Goal: Task Accomplishment & Management: Manage account settings

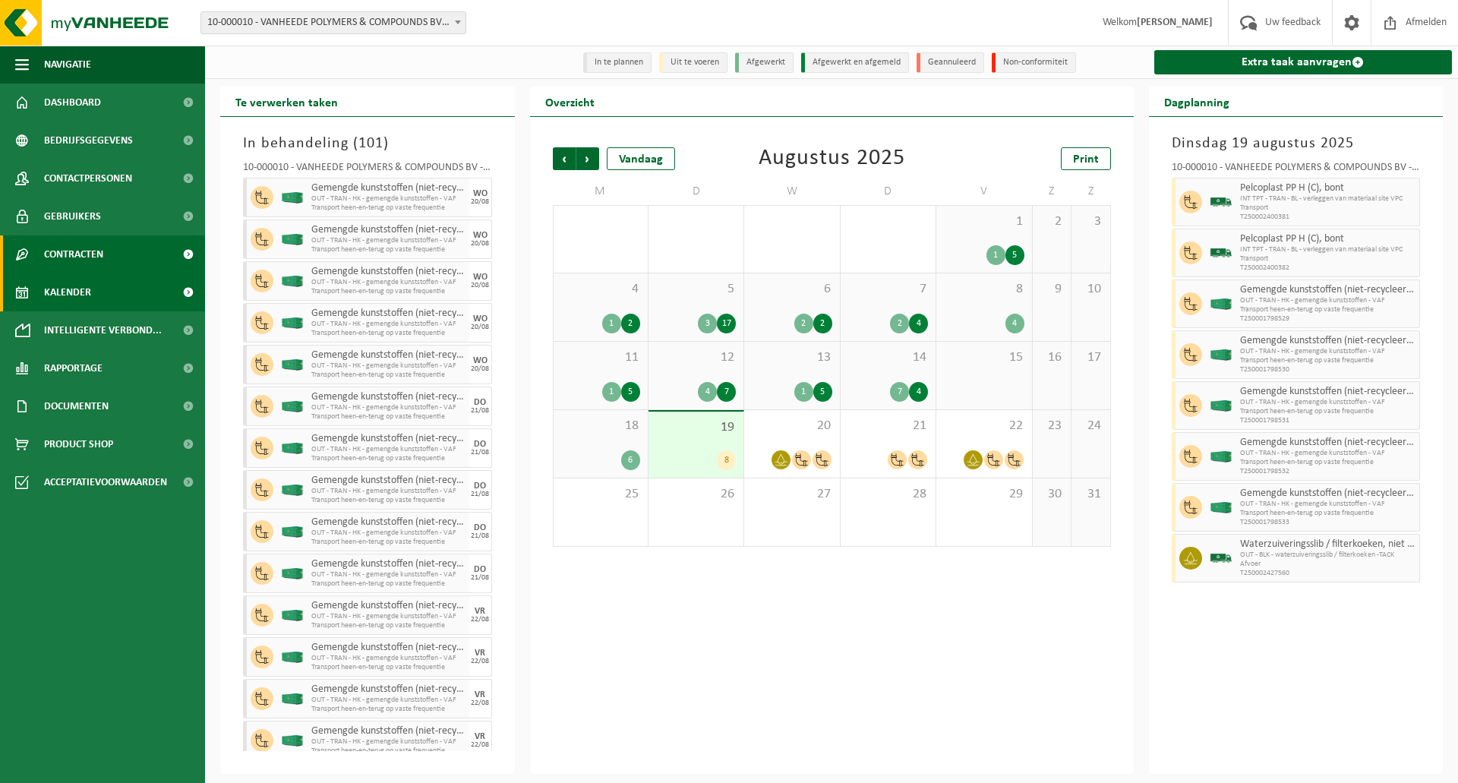
click at [141, 258] on link "Contracten" at bounding box center [102, 254] width 205 height 38
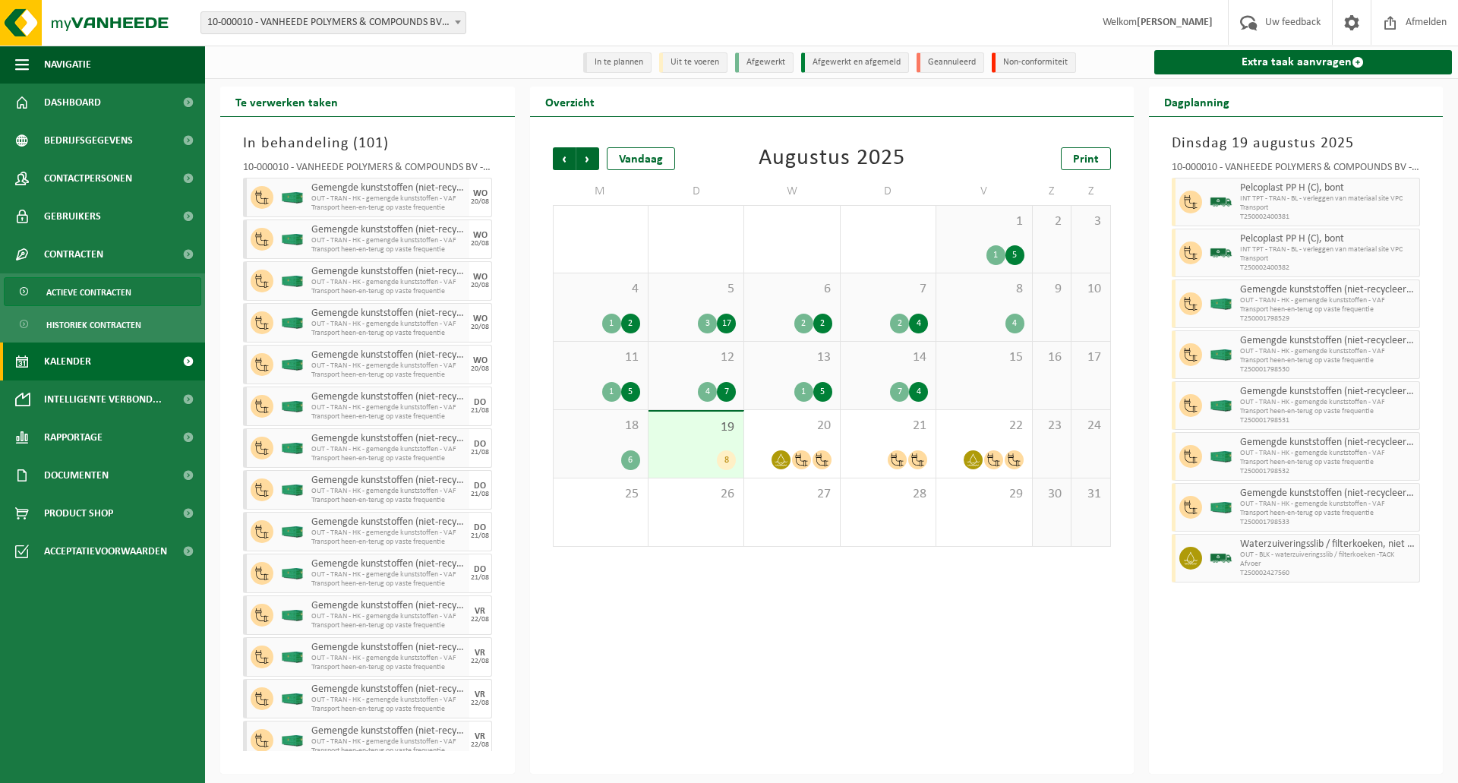
click at [125, 288] on span "Actieve contracten" at bounding box center [88, 292] width 85 height 29
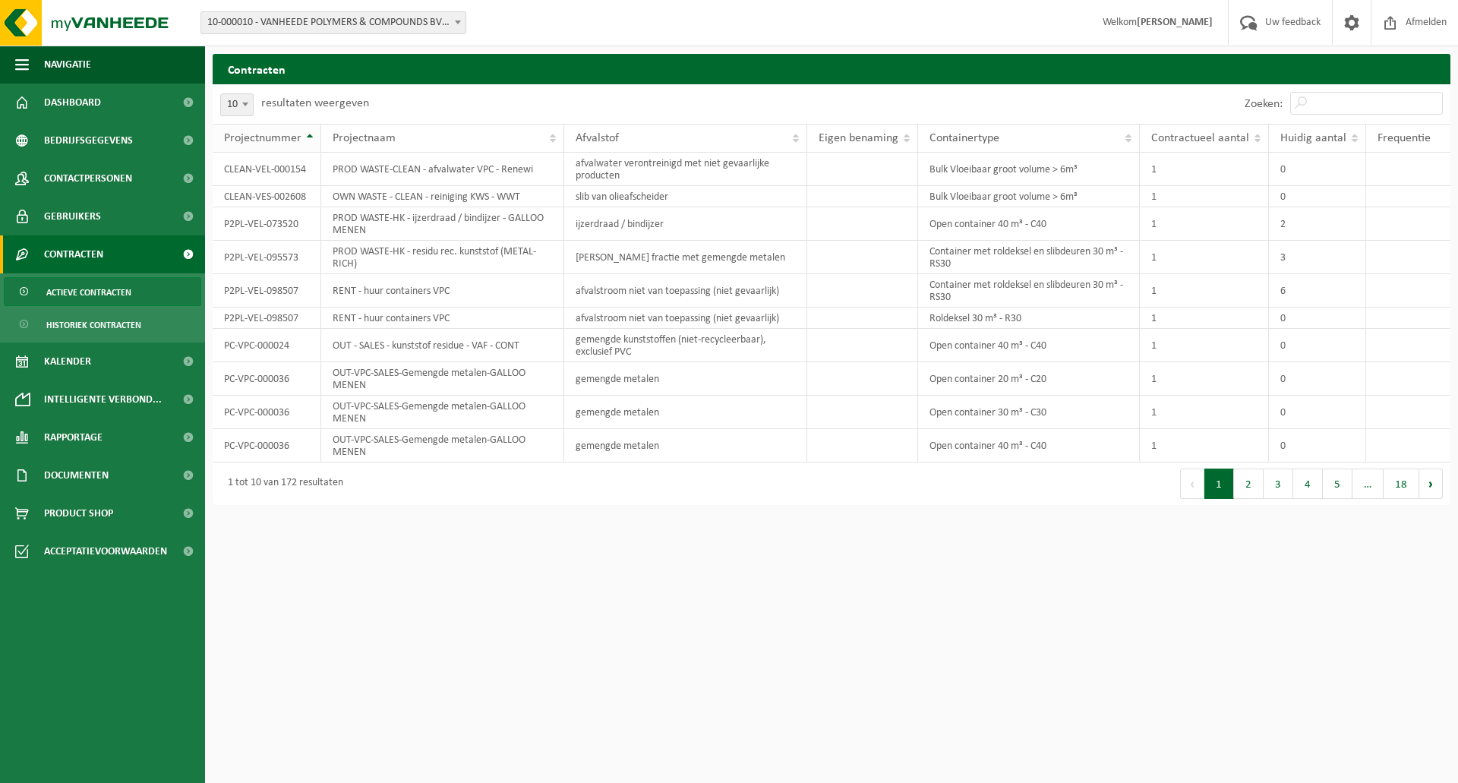
click at [311, 140] on th "Projectnummer" at bounding box center [267, 138] width 109 height 29
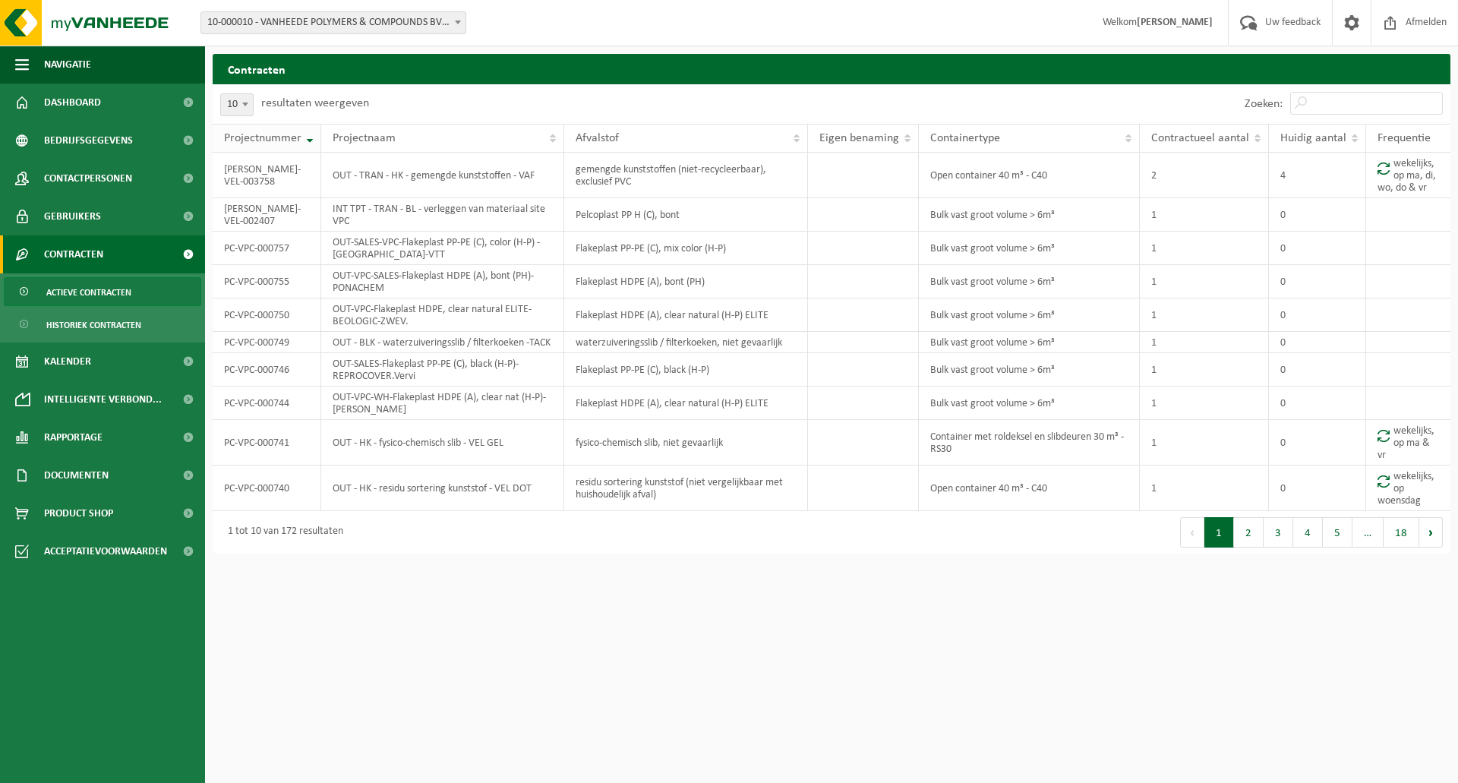
click at [310, 140] on th "Projectnummer" at bounding box center [267, 138] width 109 height 29
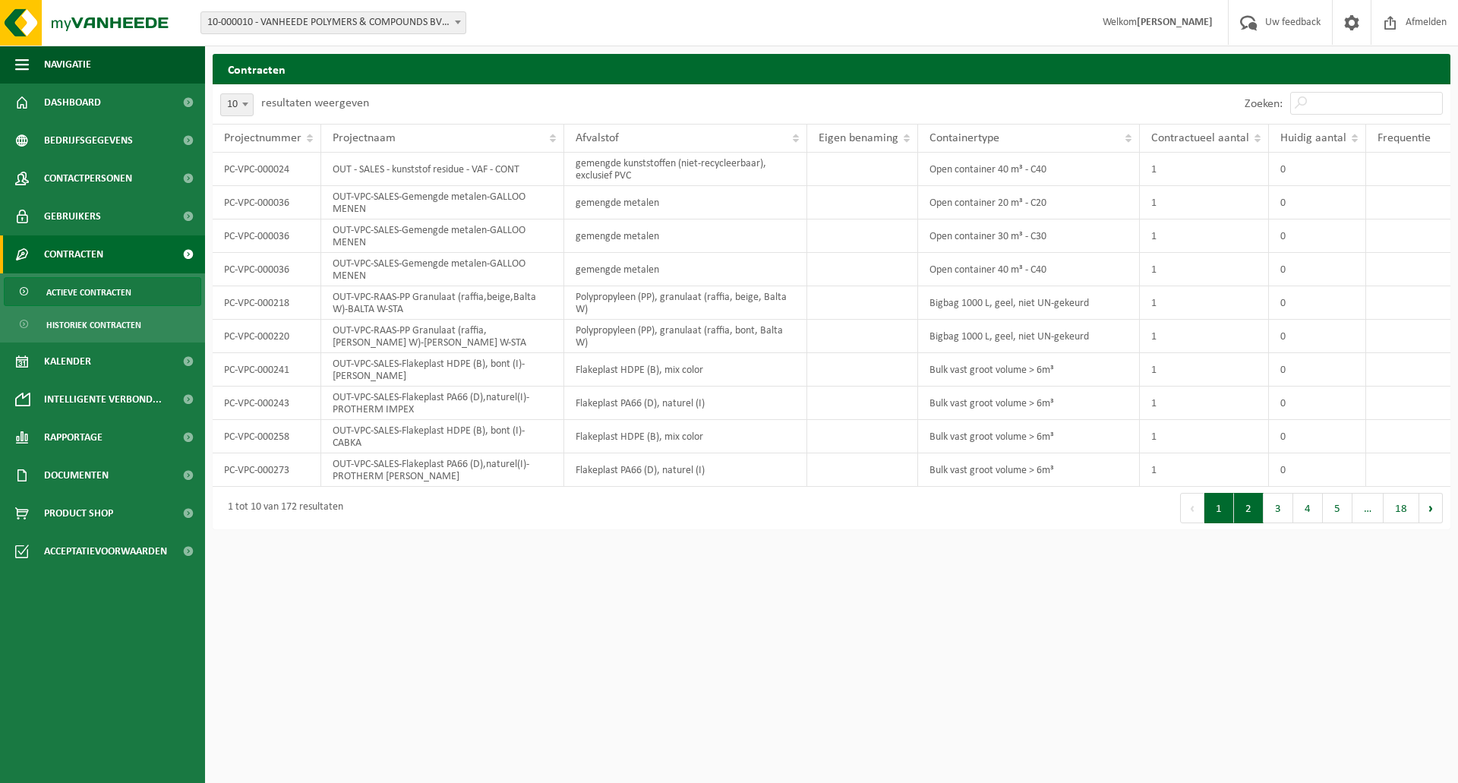
click at [1255, 516] on button "2" at bounding box center [1249, 508] width 30 height 30
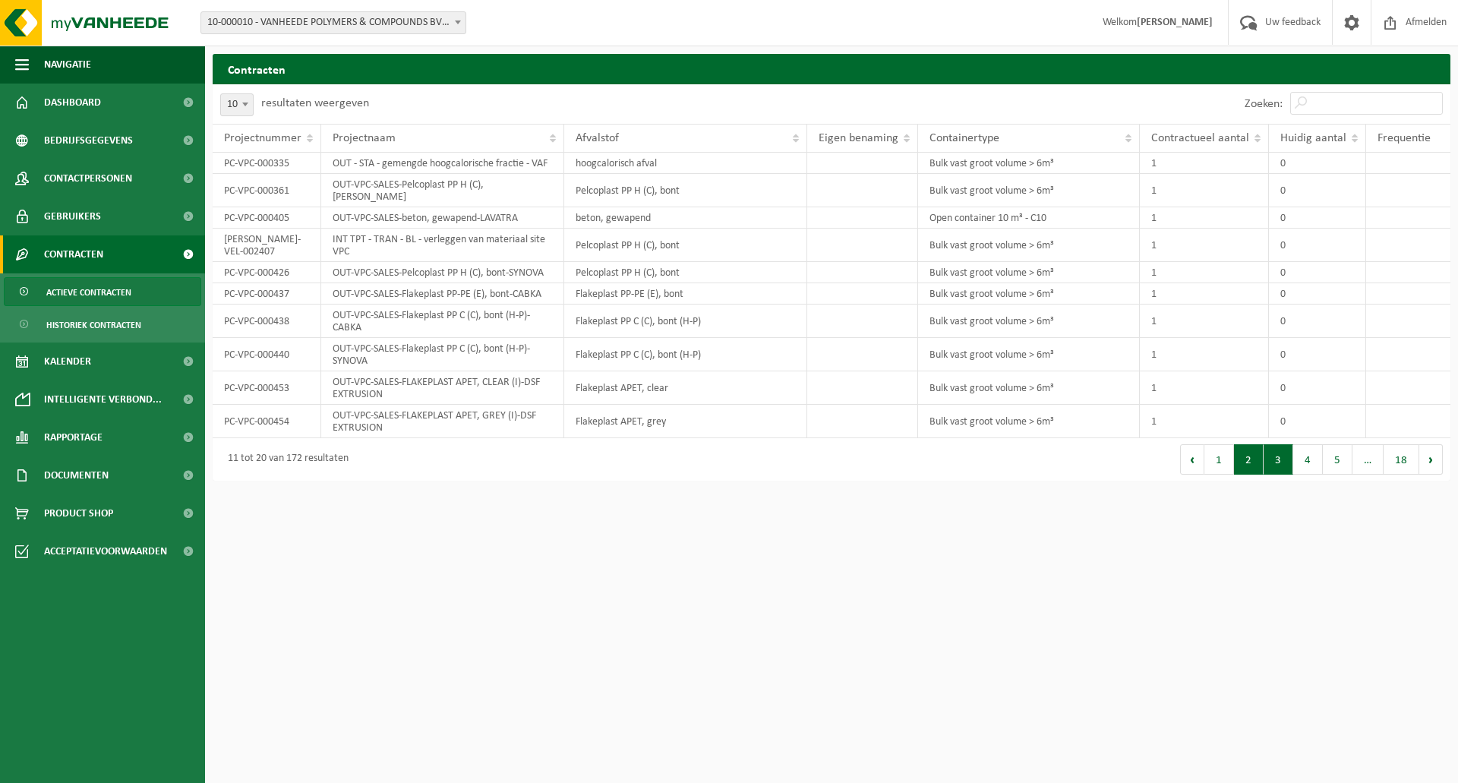
click at [1276, 452] on button "3" at bounding box center [1279, 459] width 30 height 30
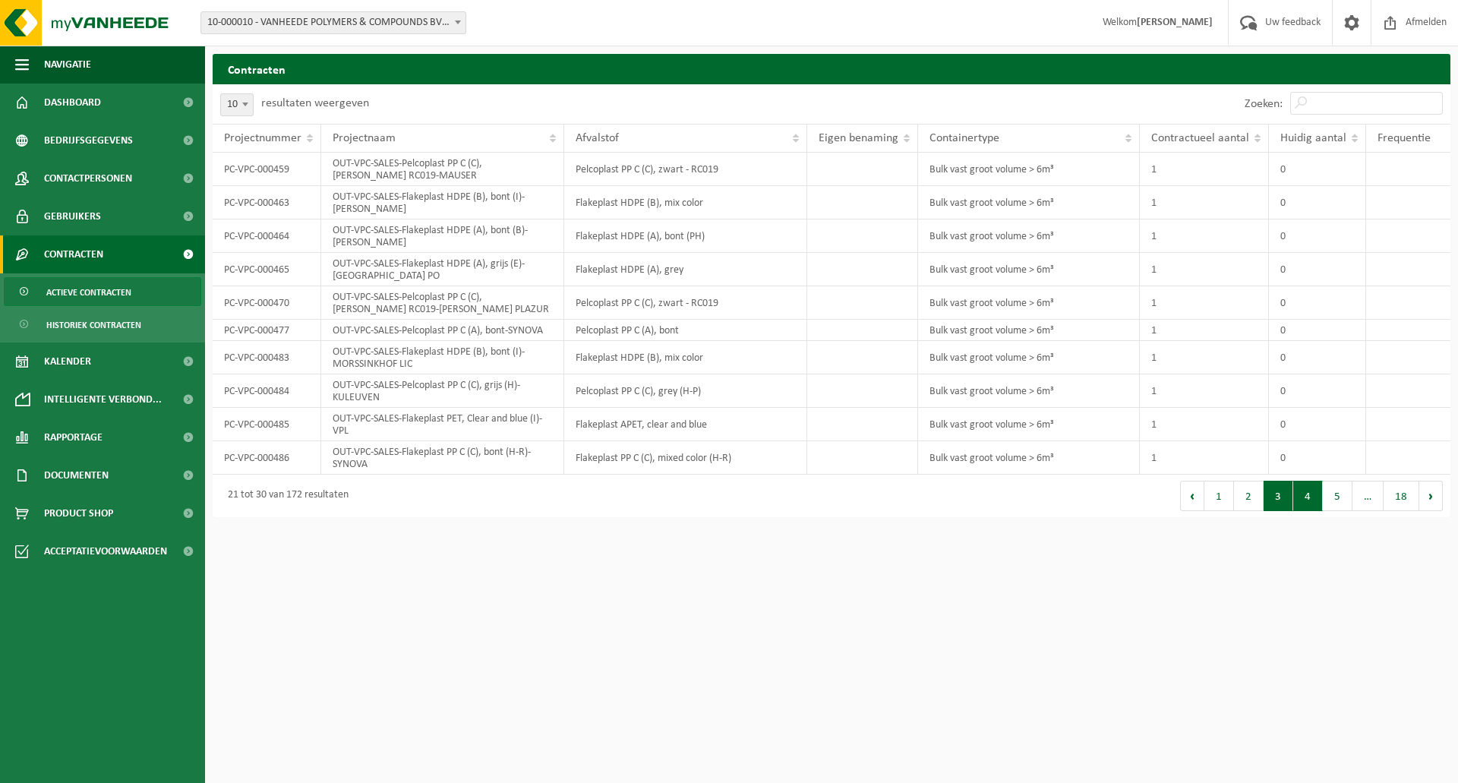
click at [1303, 496] on button "4" at bounding box center [1308, 496] width 30 height 30
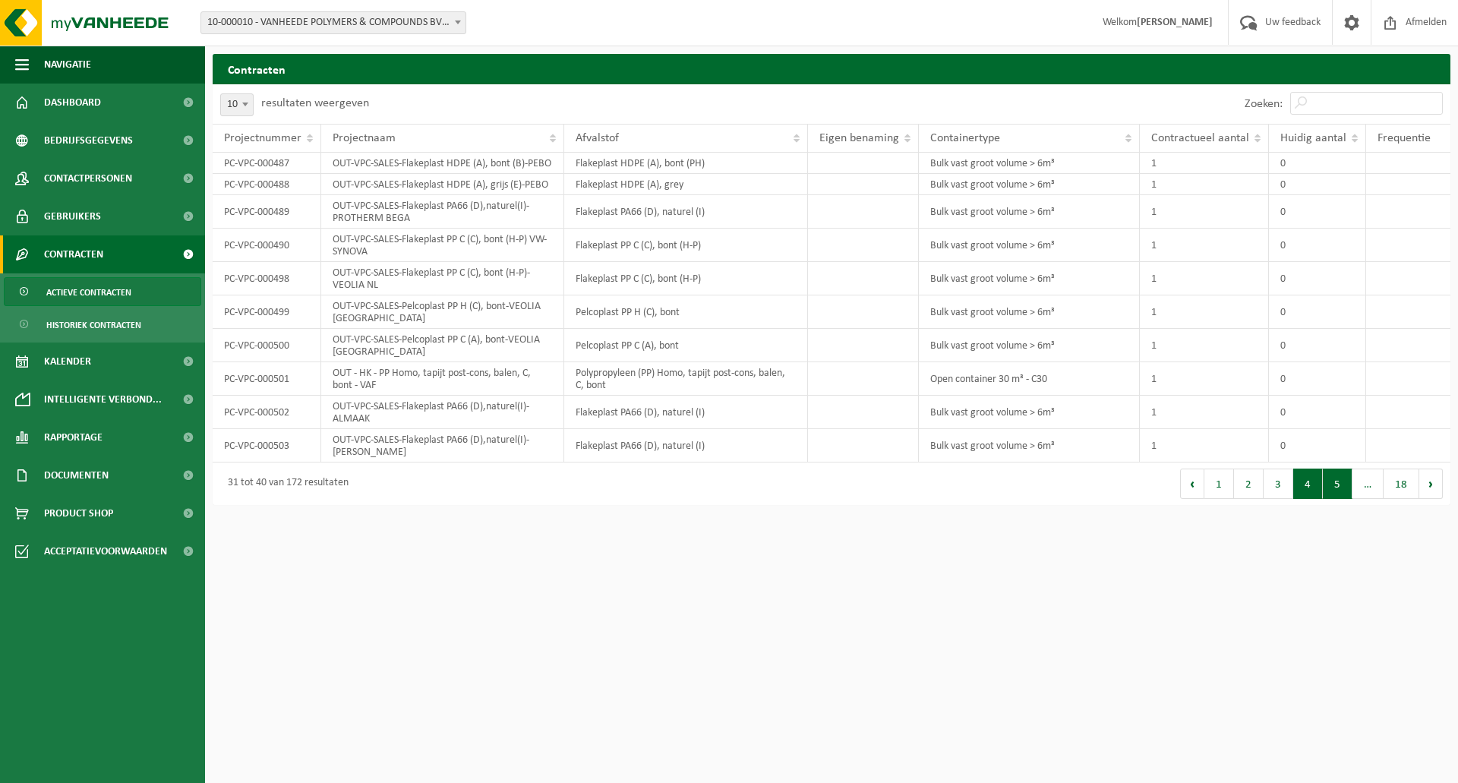
click at [1327, 492] on button "5" at bounding box center [1338, 484] width 30 height 30
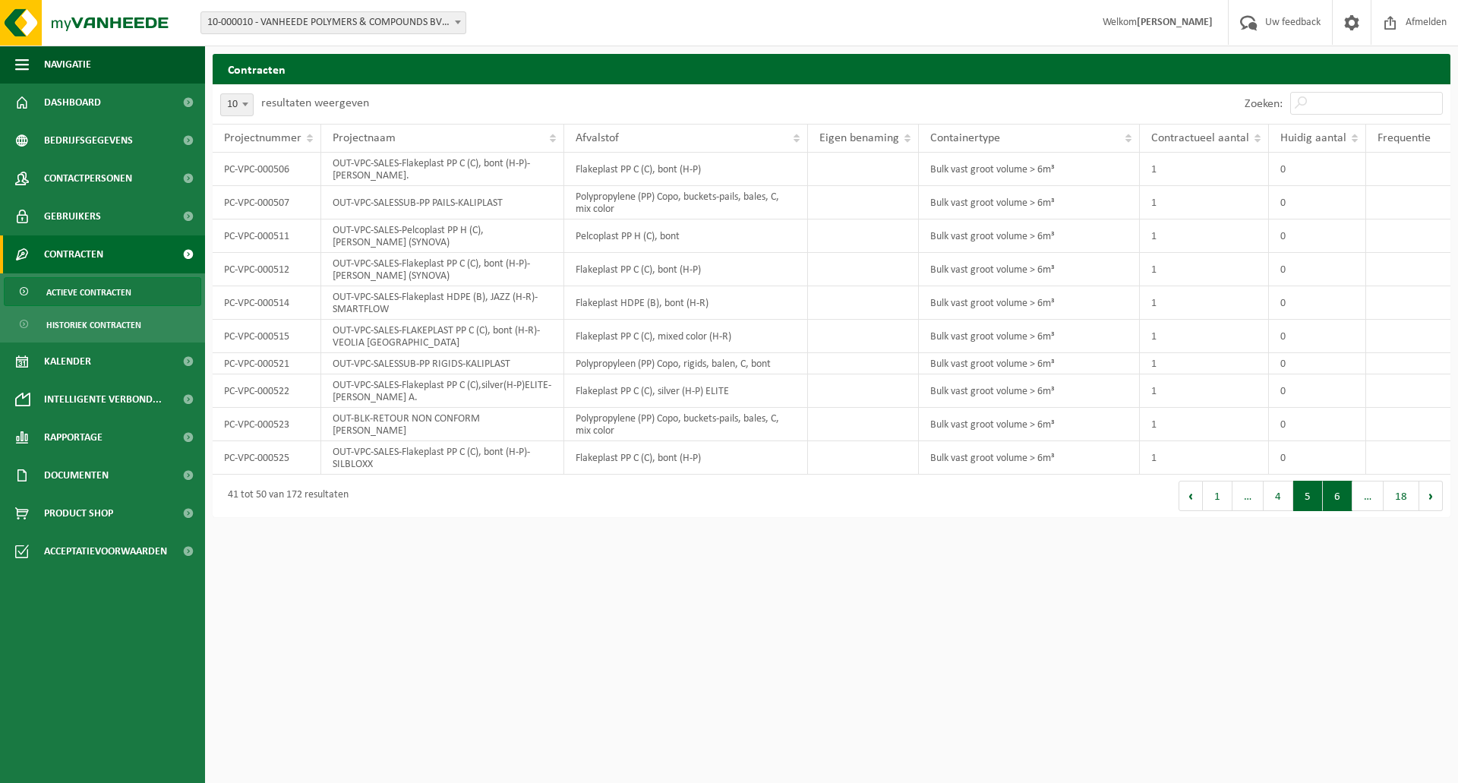
click at [1340, 498] on button "6" at bounding box center [1338, 496] width 30 height 30
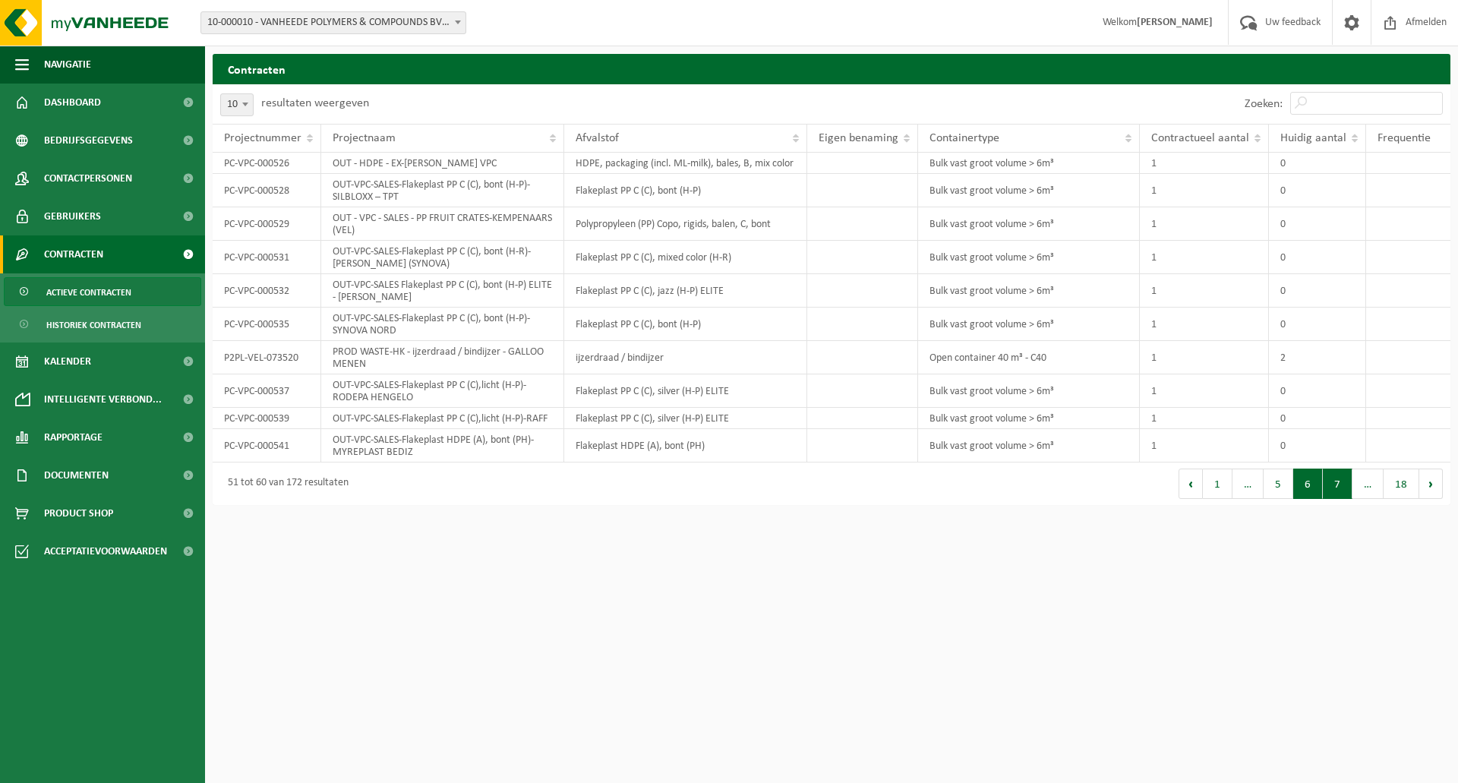
click at [1334, 481] on button "7" at bounding box center [1338, 484] width 30 height 30
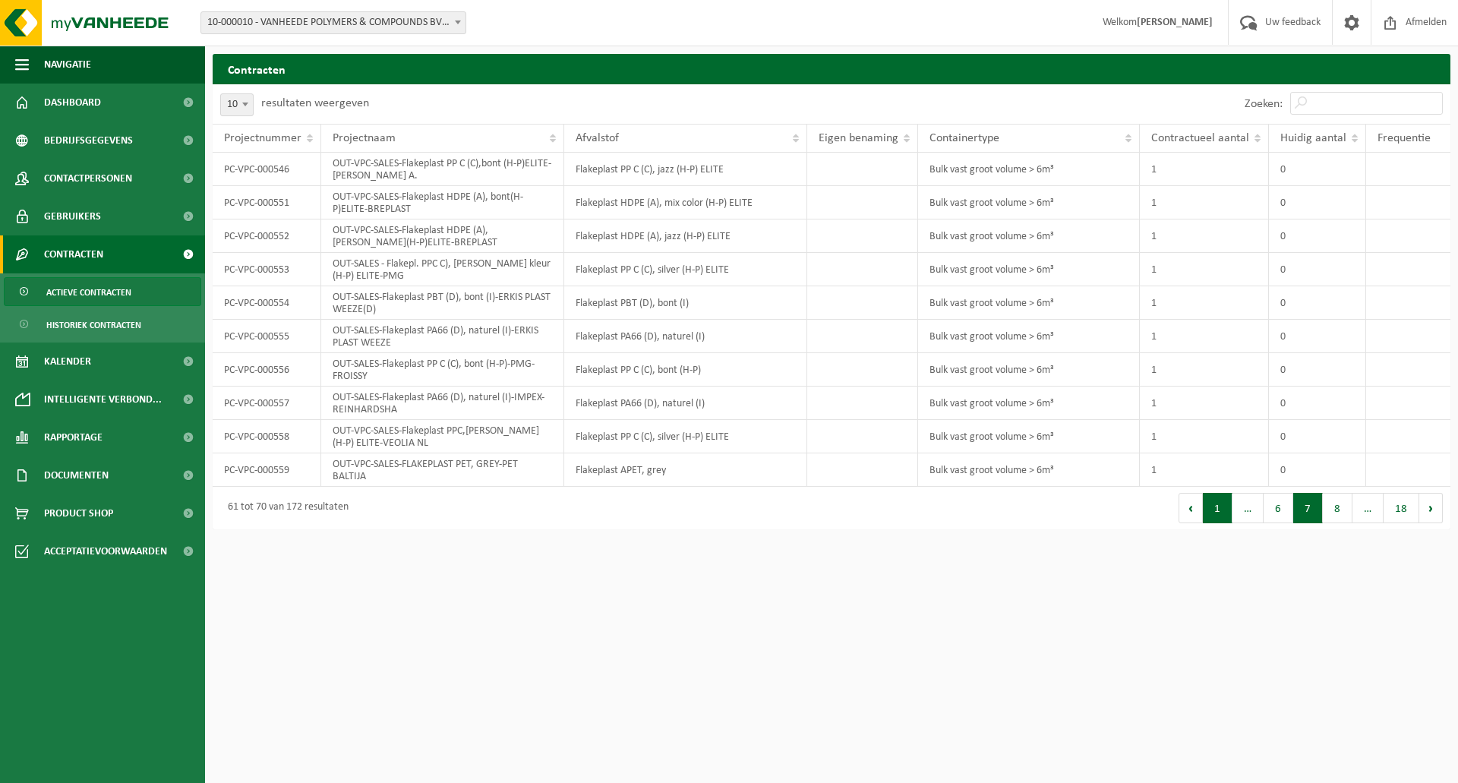
click at [1224, 505] on button "1" at bounding box center [1218, 508] width 30 height 30
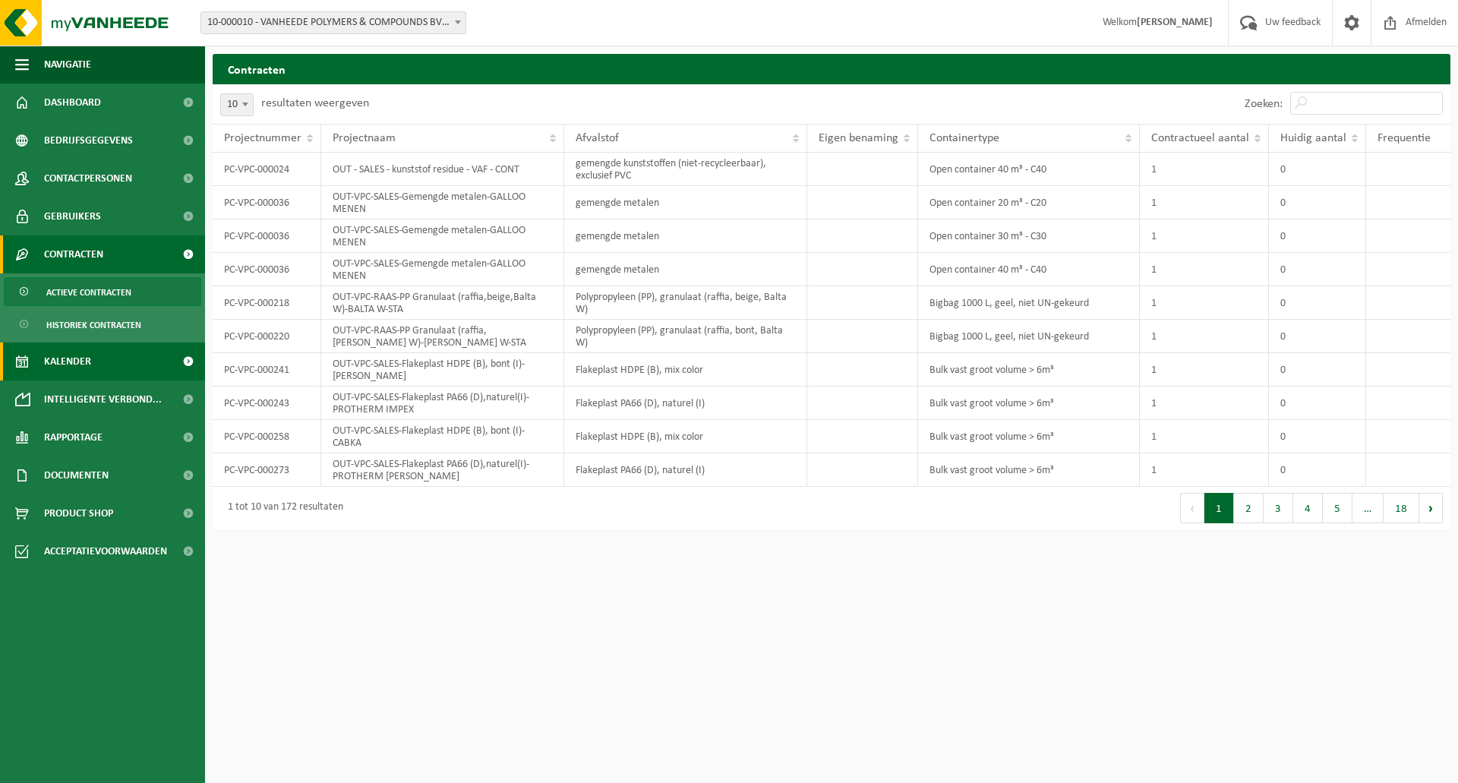
click at [165, 358] on link "Kalender" at bounding box center [102, 361] width 205 height 38
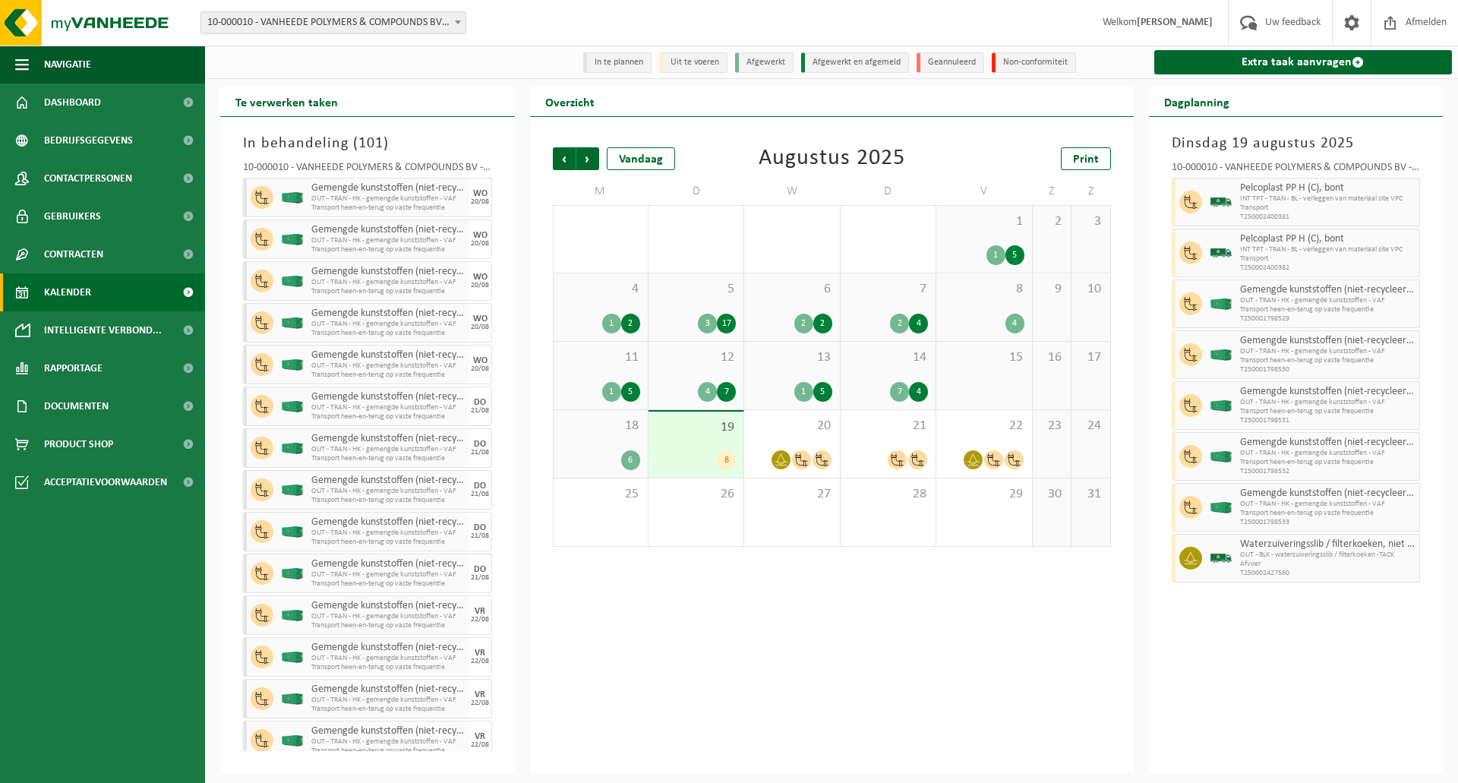
drag, startPoint x: 620, startPoint y: 434, endPoint x: 1374, endPoint y: 312, distance: 763.1
click at [620, 434] on span "18" at bounding box center [600, 426] width 79 height 17
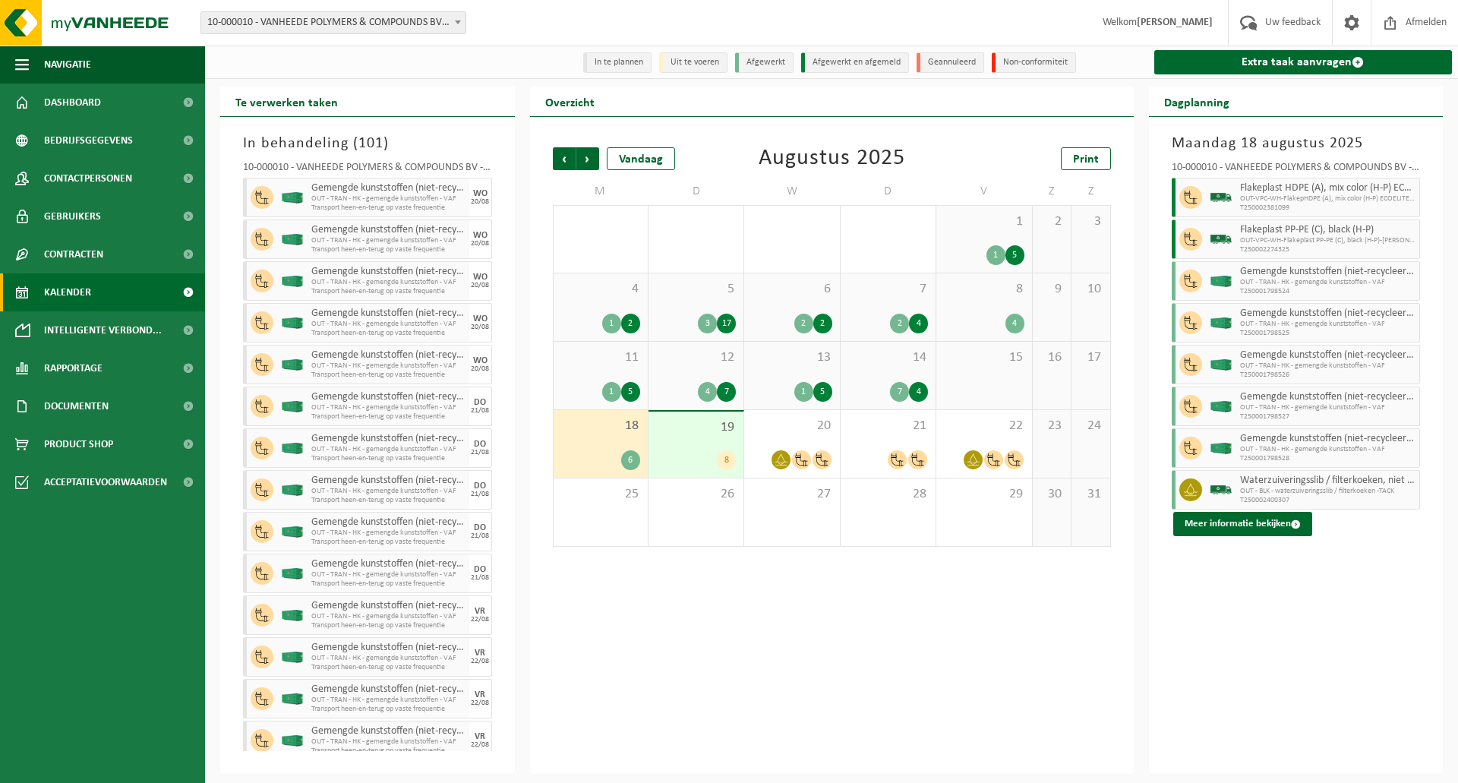
drag, startPoint x: 896, startPoint y: 379, endPoint x: 873, endPoint y: 375, distance: 23.8
click at [896, 379] on div "14 7 4" at bounding box center [888, 376] width 95 height 68
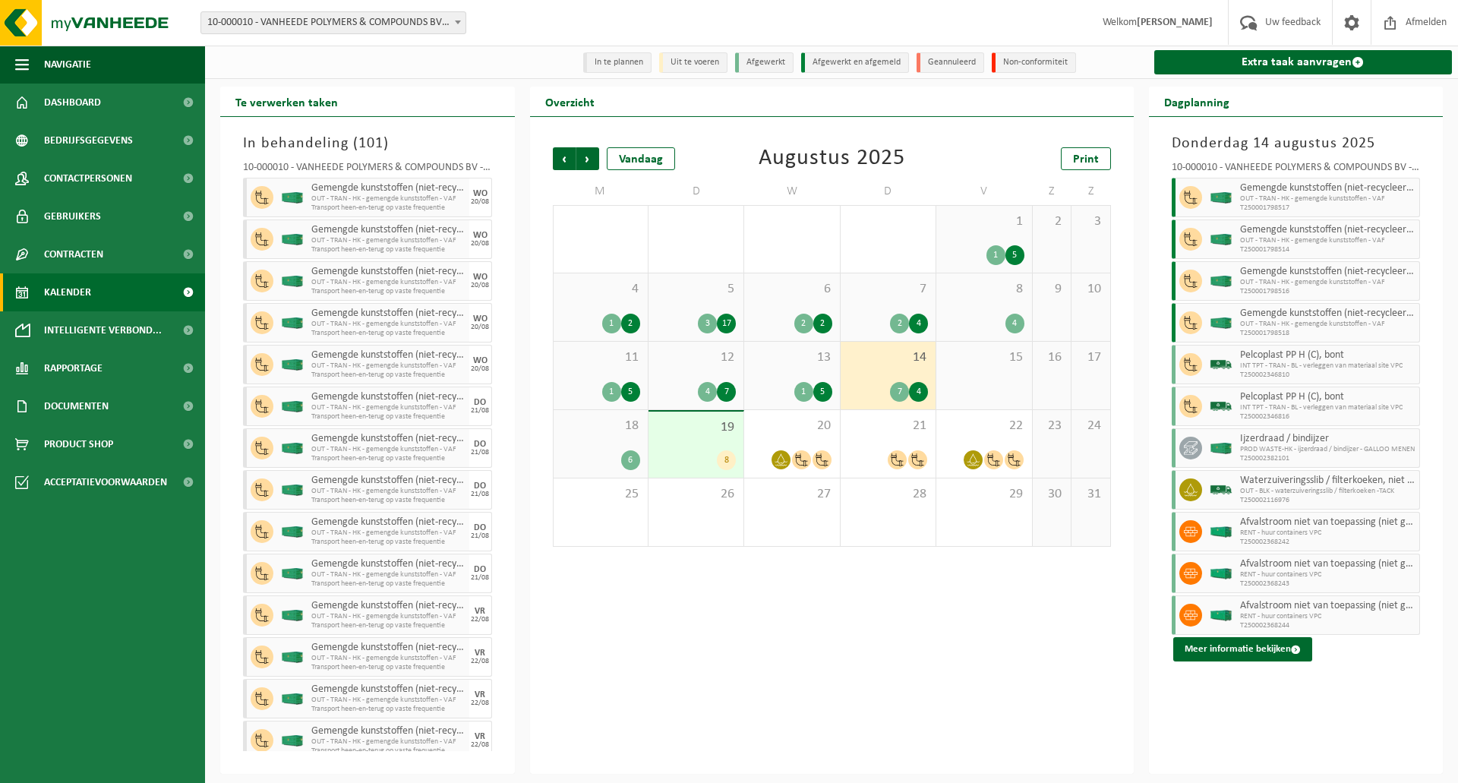
click at [617, 370] on div "11 1 5" at bounding box center [601, 376] width 94 height 68
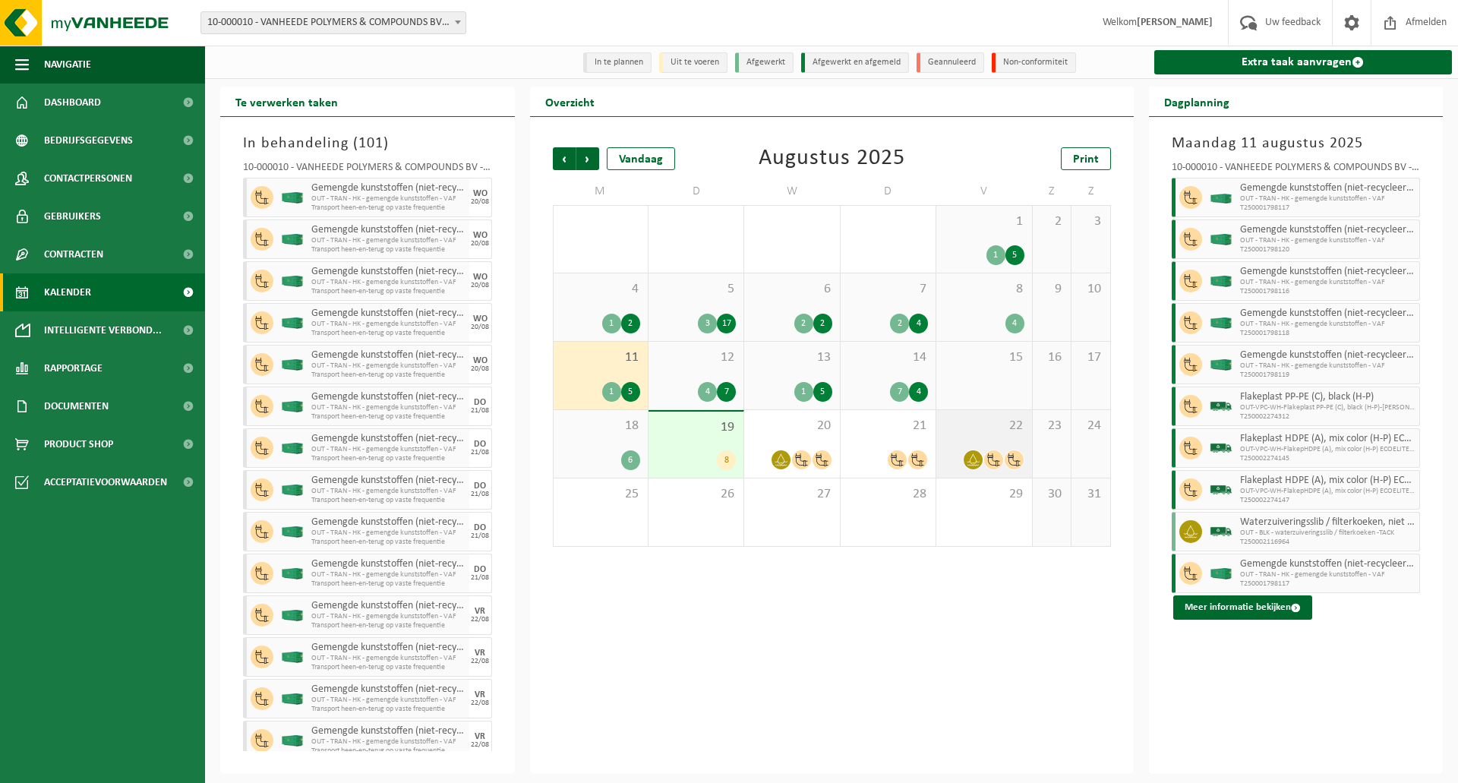
click at [980, 436] on div "22" at bounding box center [983, 444] width 95 height 68
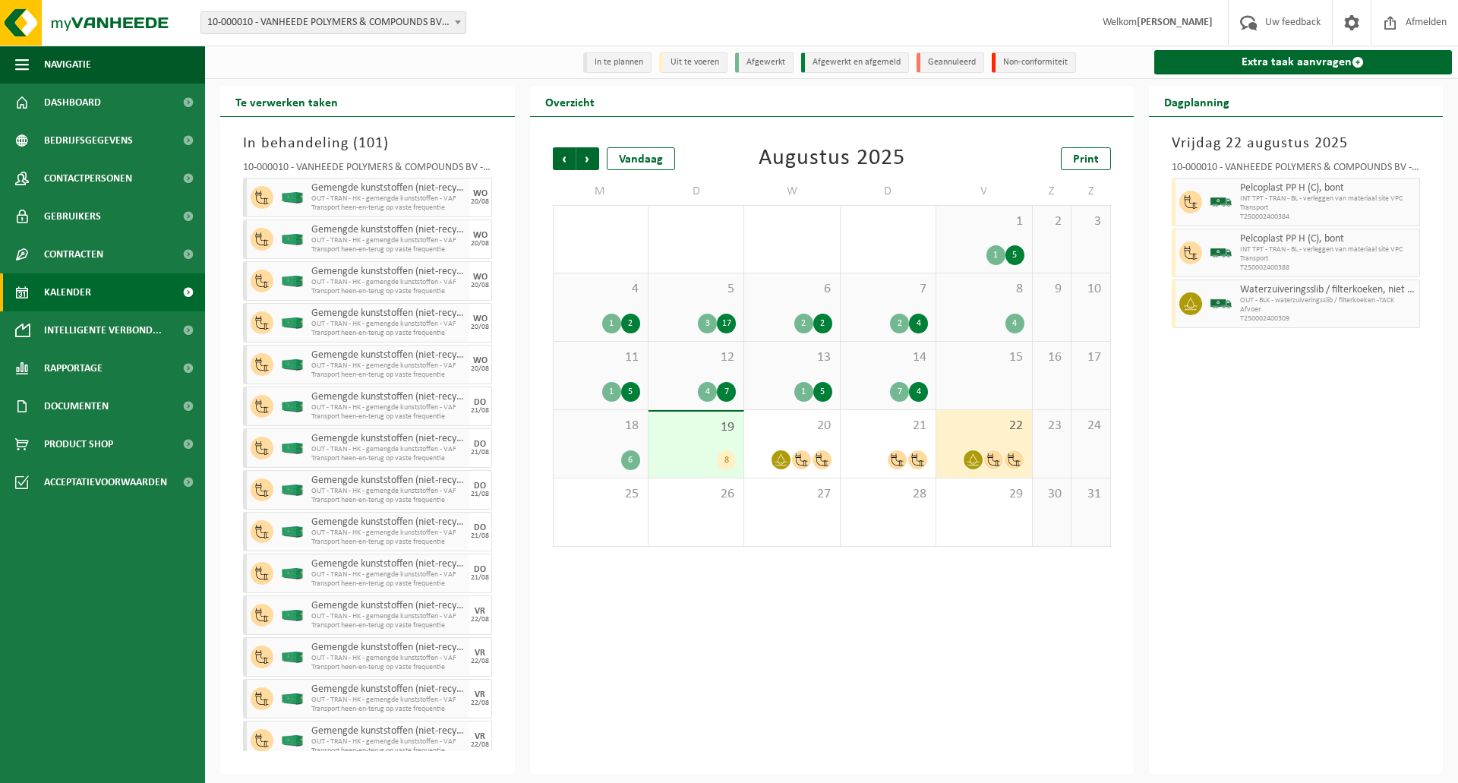
click at [919, 298] on span "7" at bounding box center [888, 289] width 80 height 17
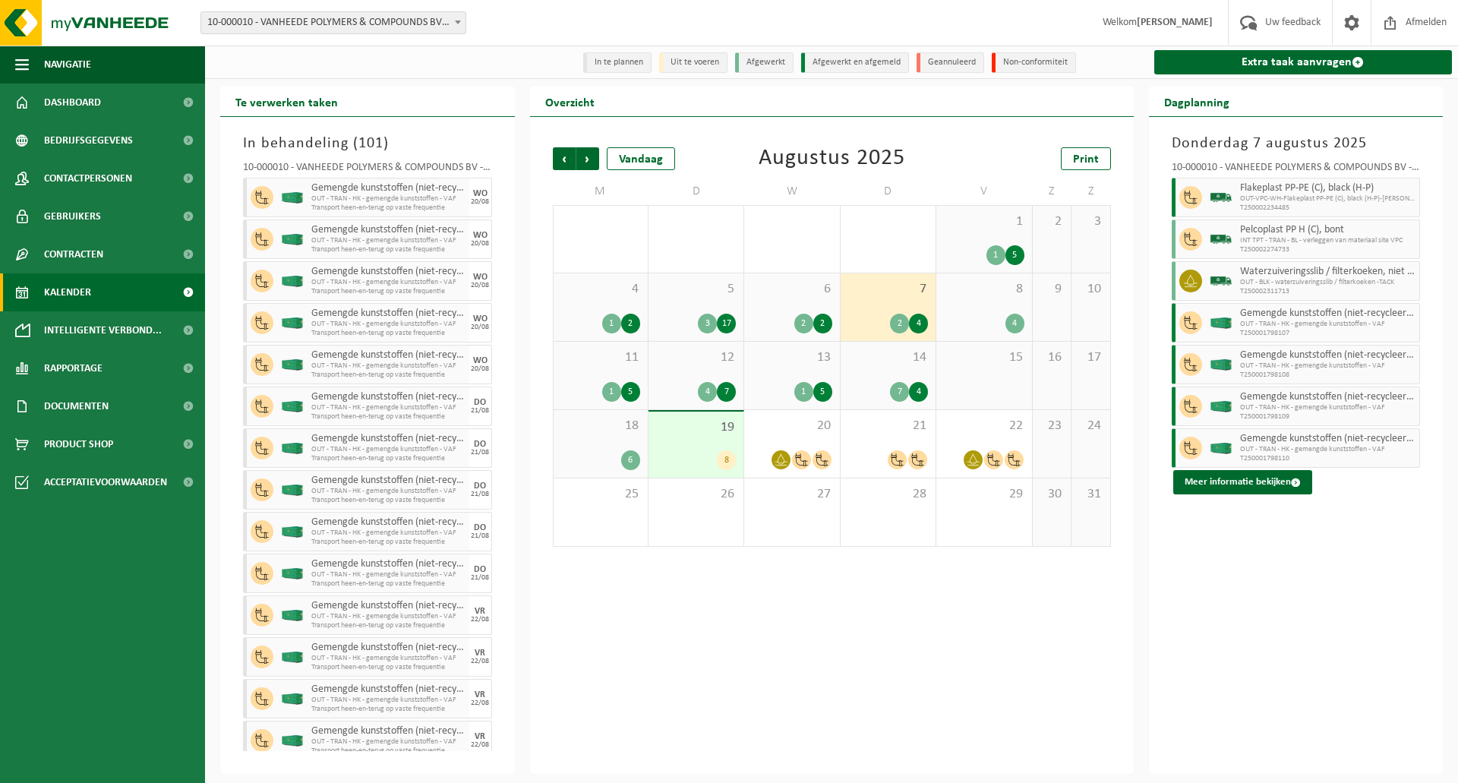
click at [583, 291] on span "4" at bounding box center [600, 289] width 79 height 17
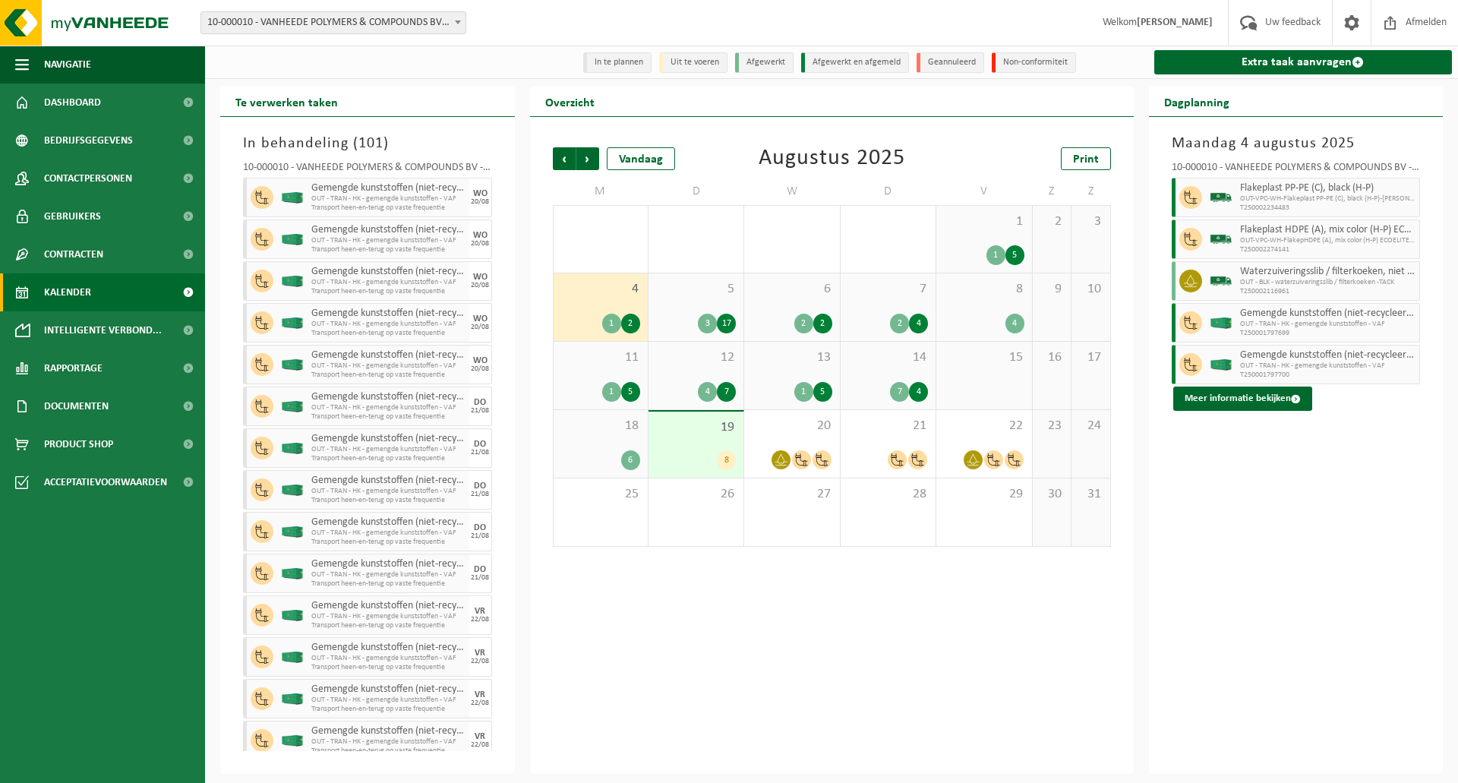
click at [699, 286] on span "5" at bounding box center [696, 289] width 80 height 17
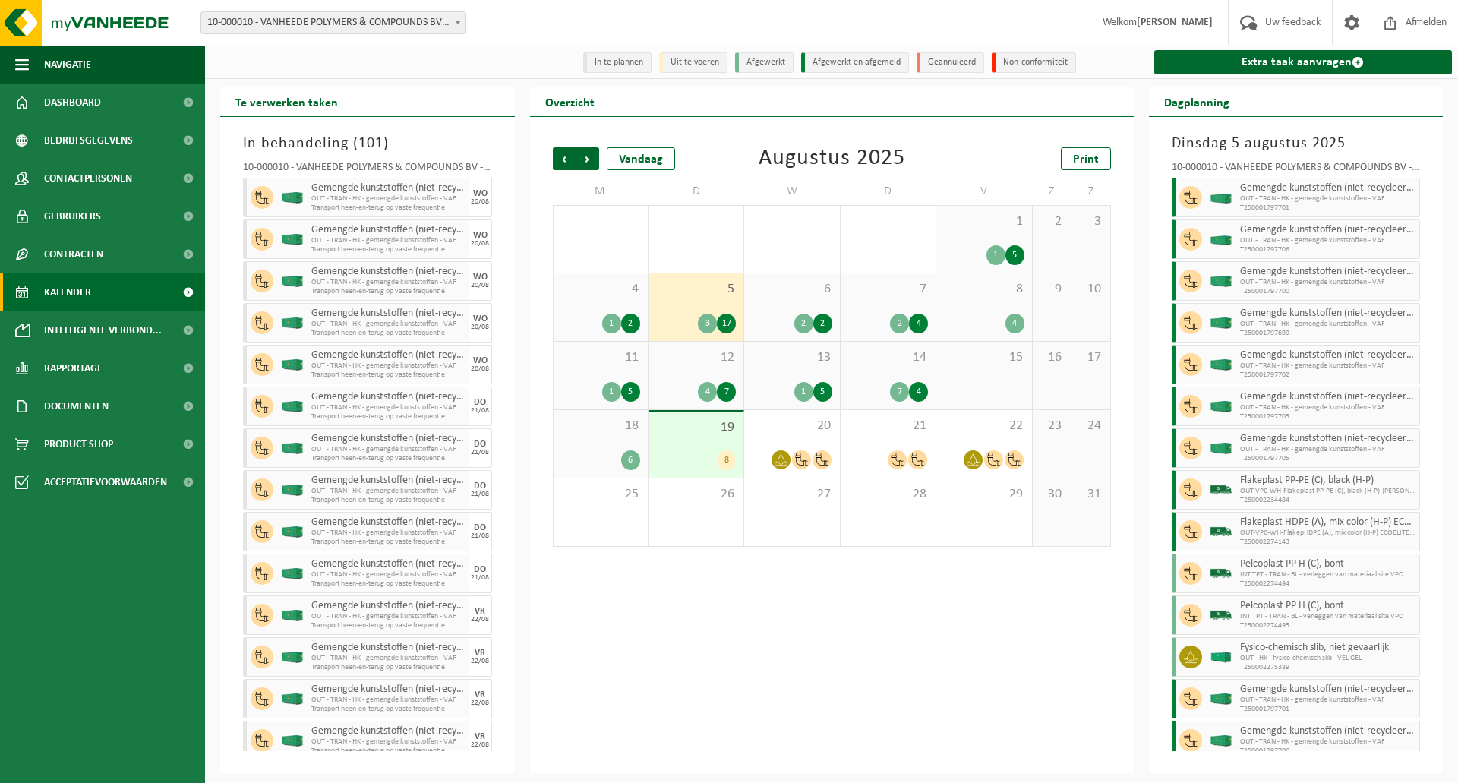
click at [702, 361] on span "12" at bounding box center [696, 357] width 80 height 17
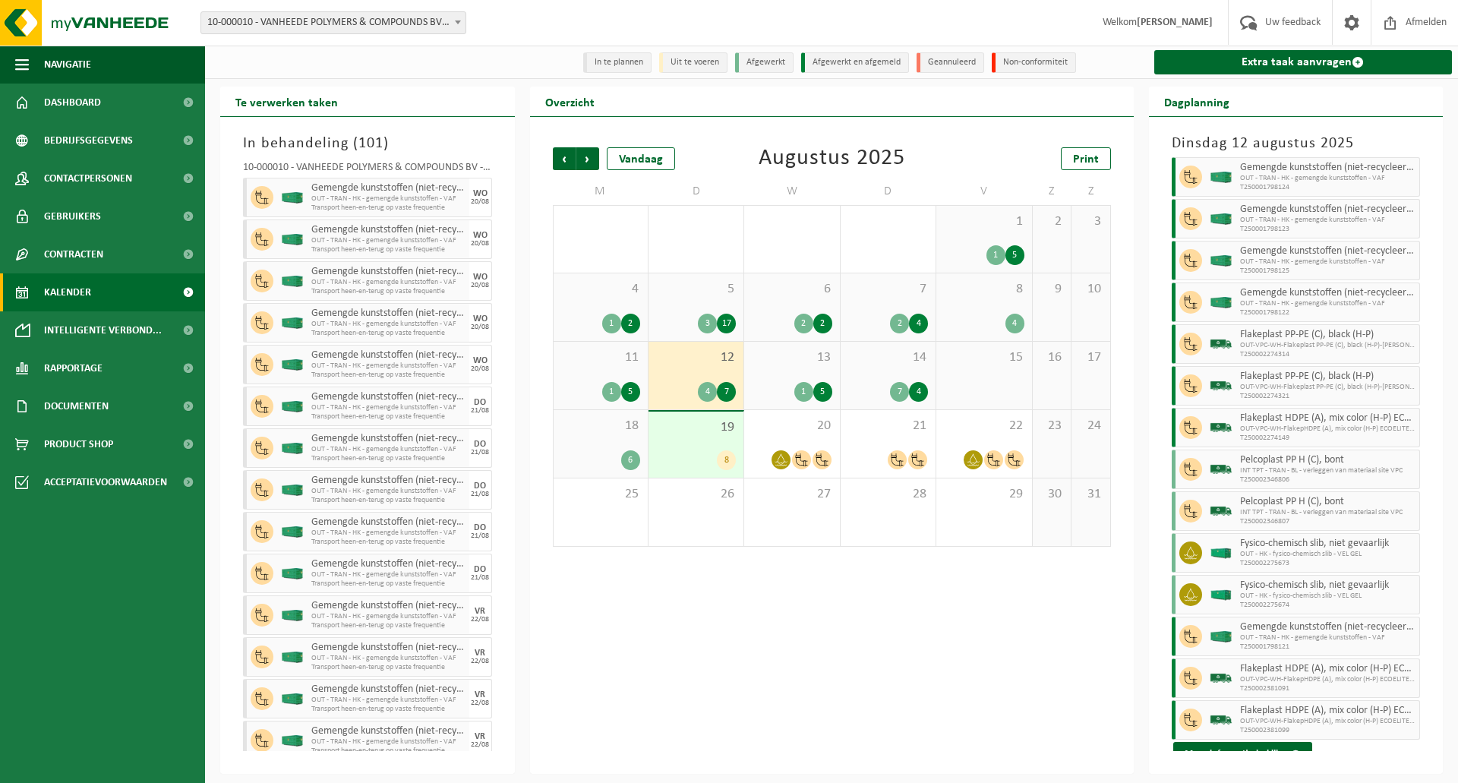
scroll to position [77, 0]
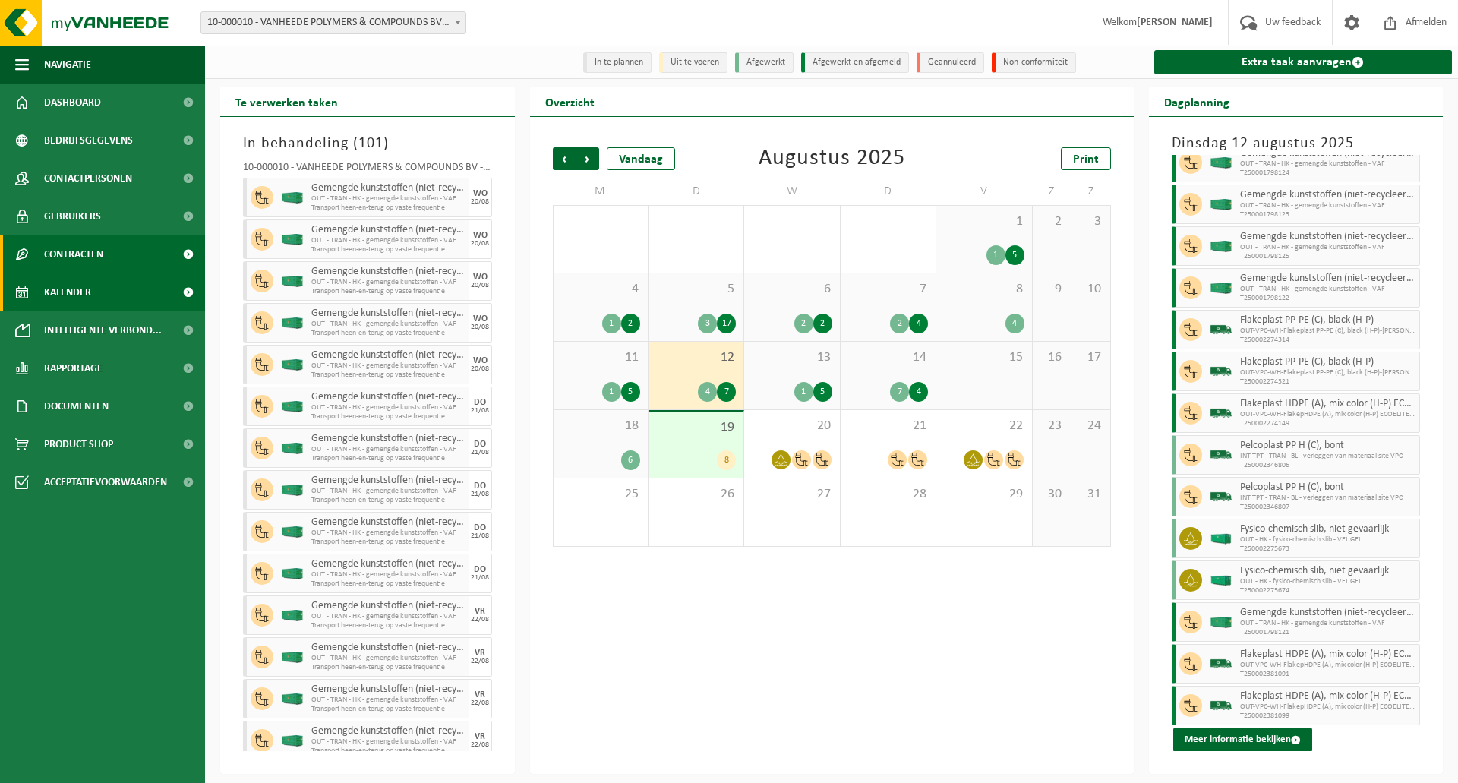
click at [125, 245] on link "Contracten" at bounding box center [102, 254] width 205 height 38
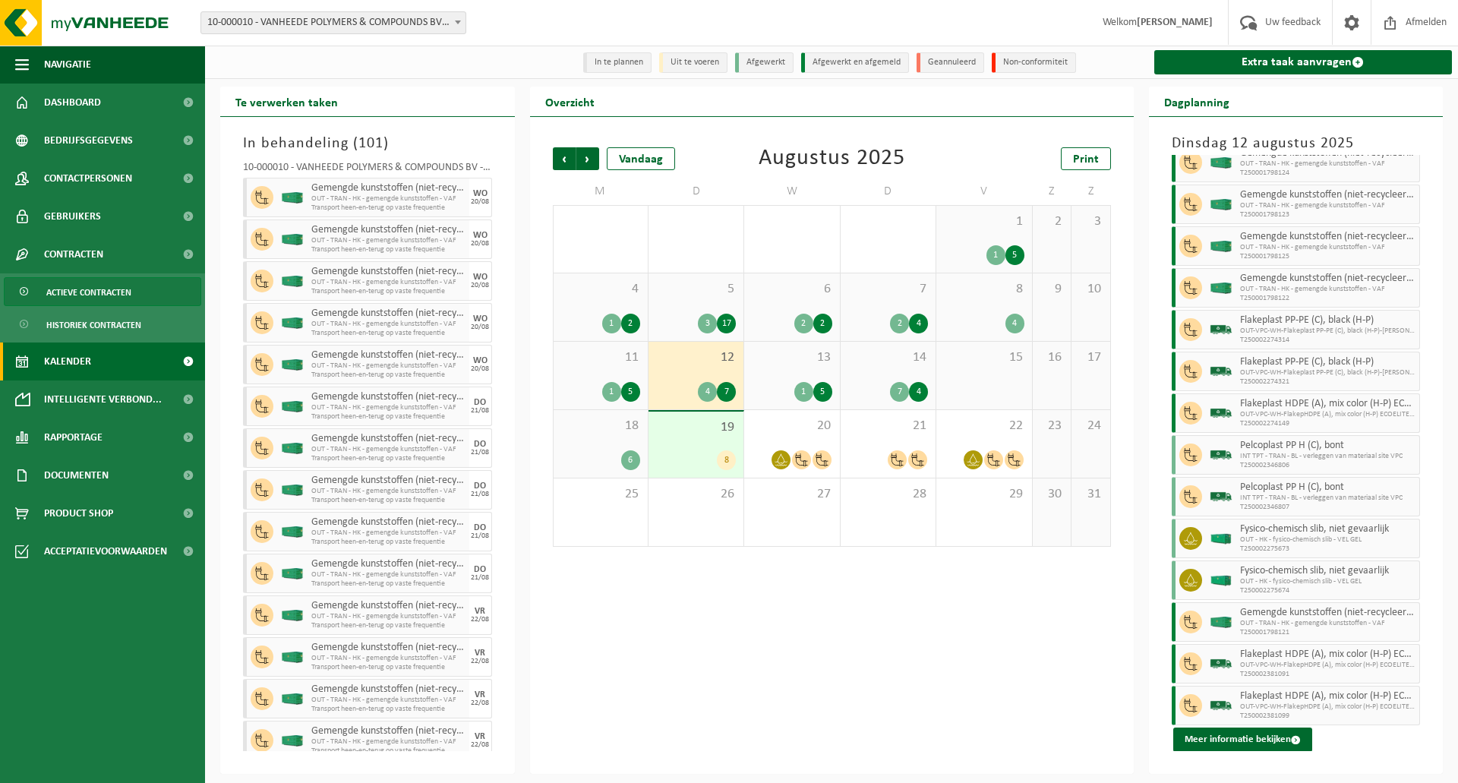
click at [109, 289] on span "Actieve contracten" at bounding box center [88, 292] width 85 height 29
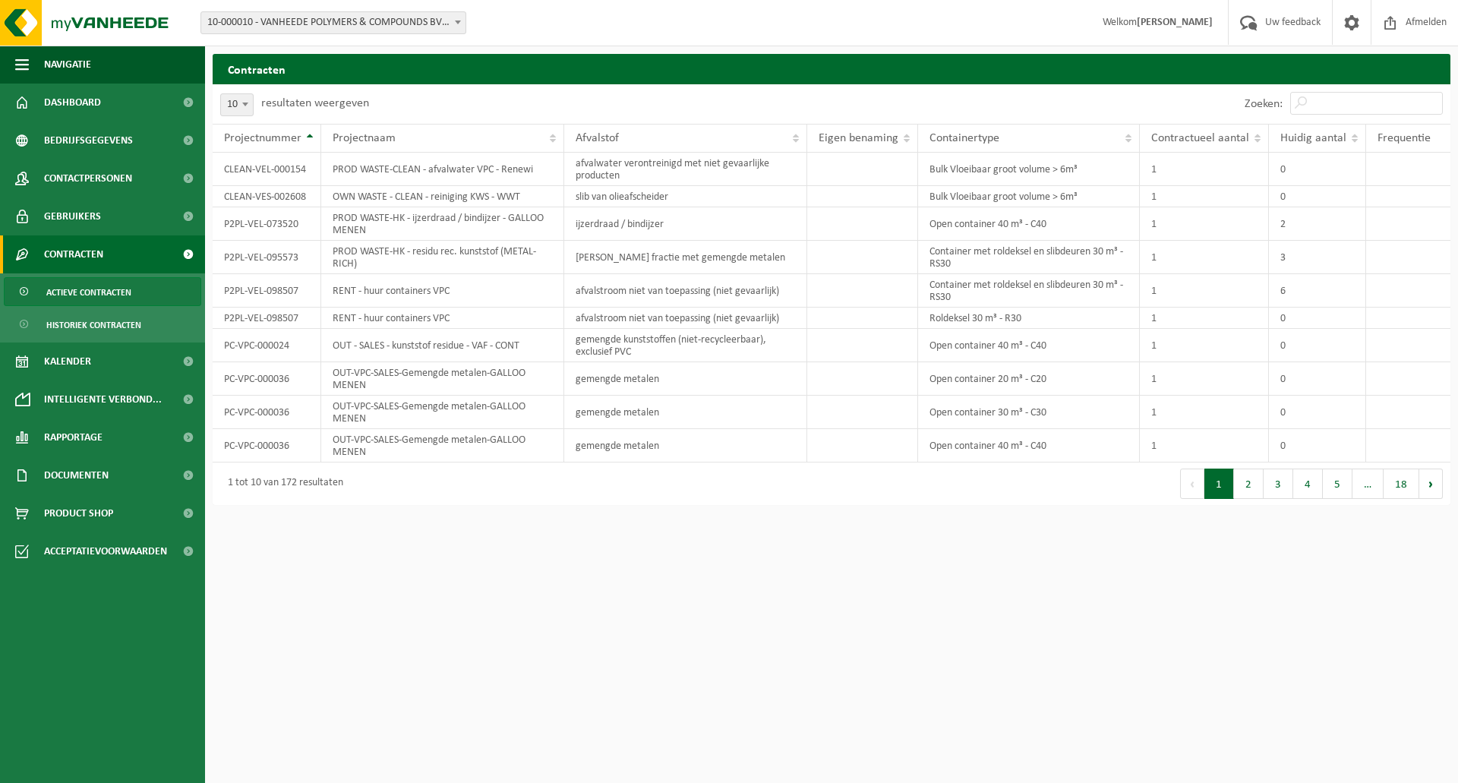
click at [1244, 476] on button "2" at bounding box center [1249, 484] width 30 height 30
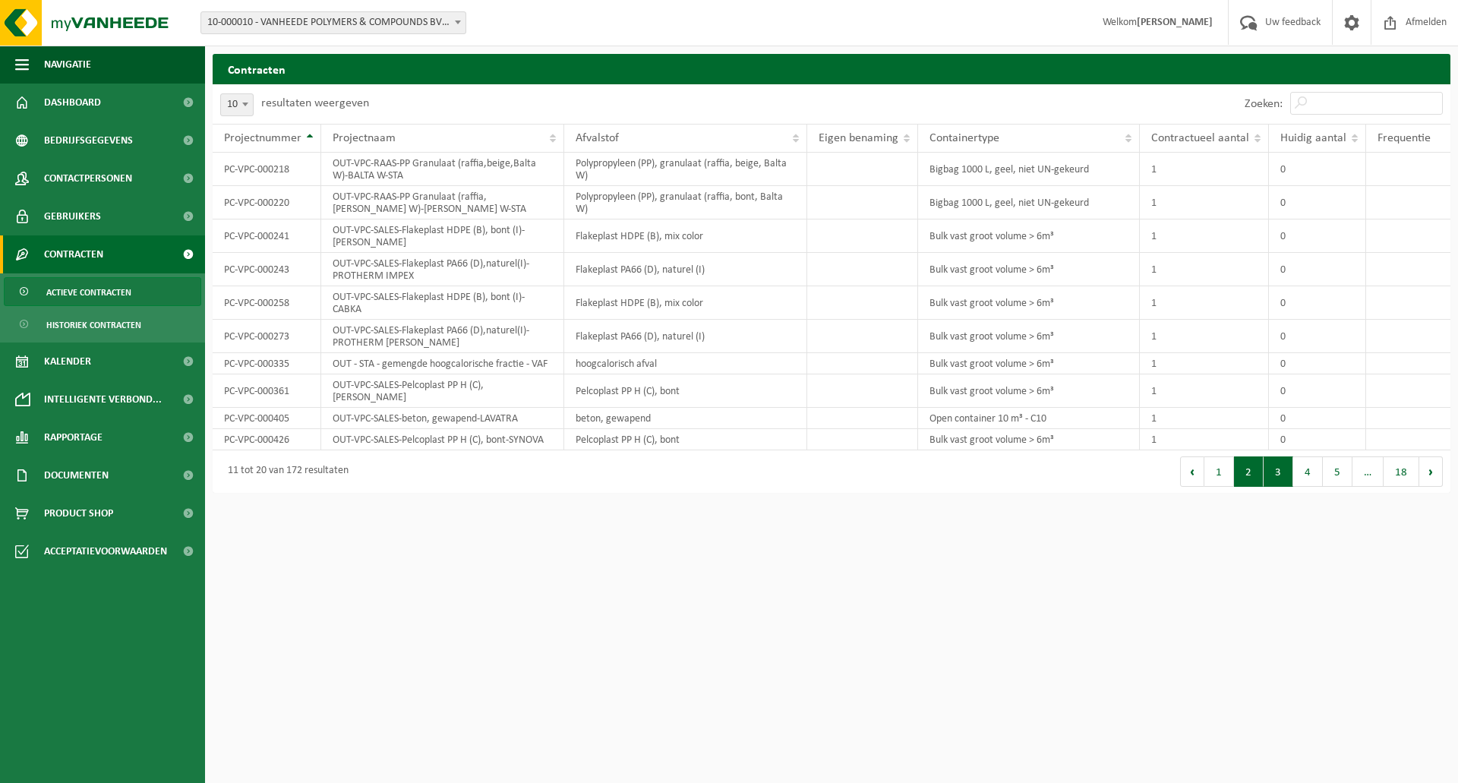
click at [1279, 472] on button "3" at bounding box center [1279, 471] width 30 height 30
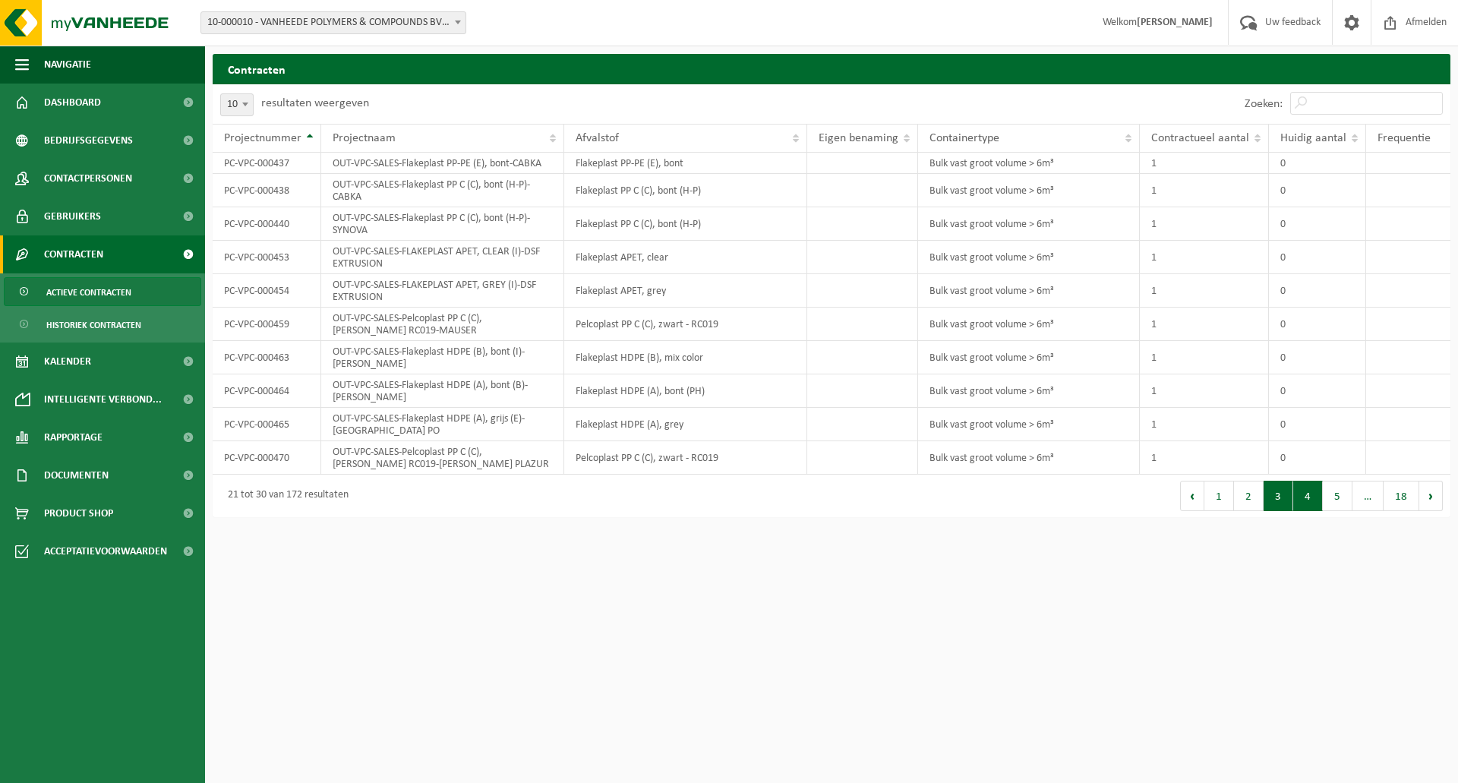
click at [1310, 490] on button "4" at bounding box center [1308, 496] width 30 height 30
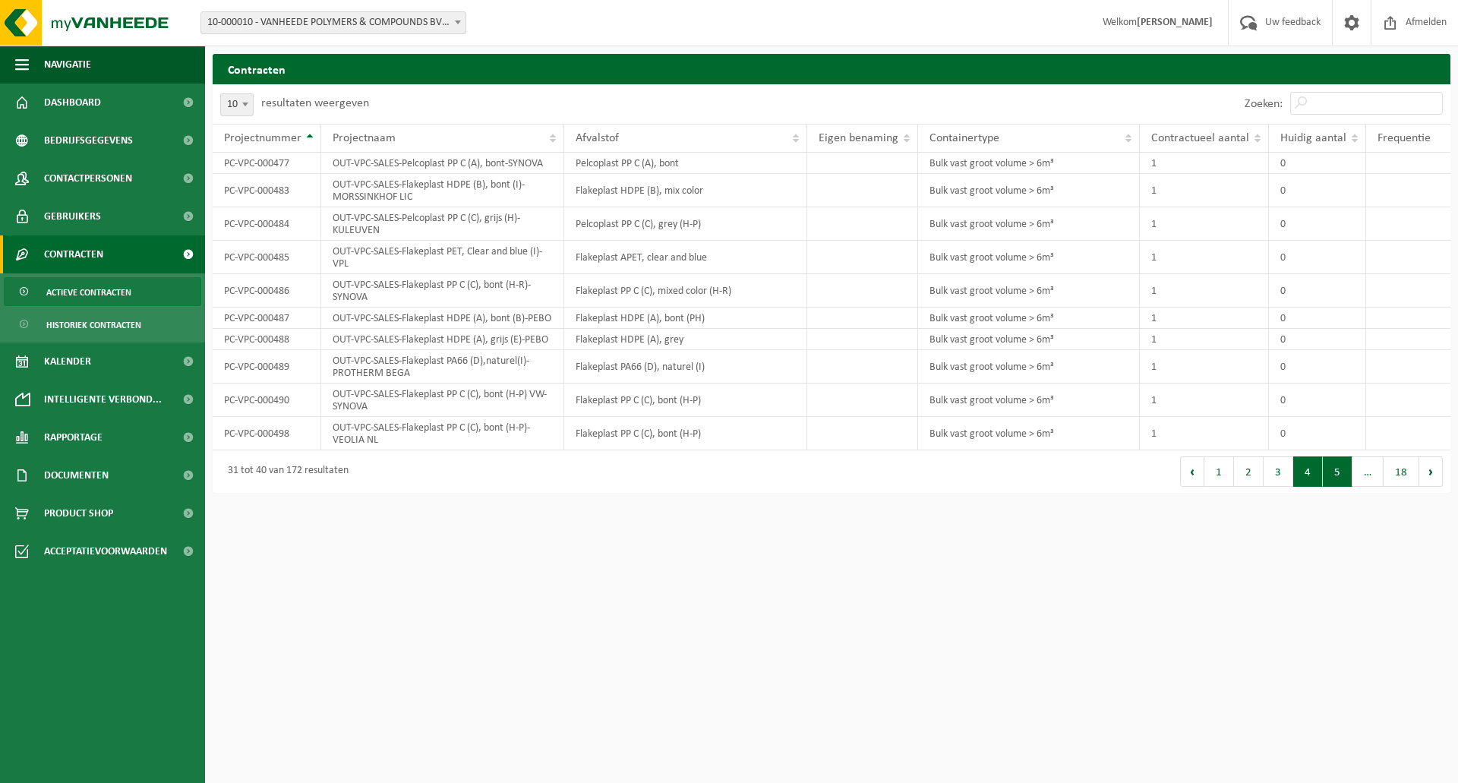
click at [1332, 487] on button "5" at bounding box center [1338, 471] width 30 height 30
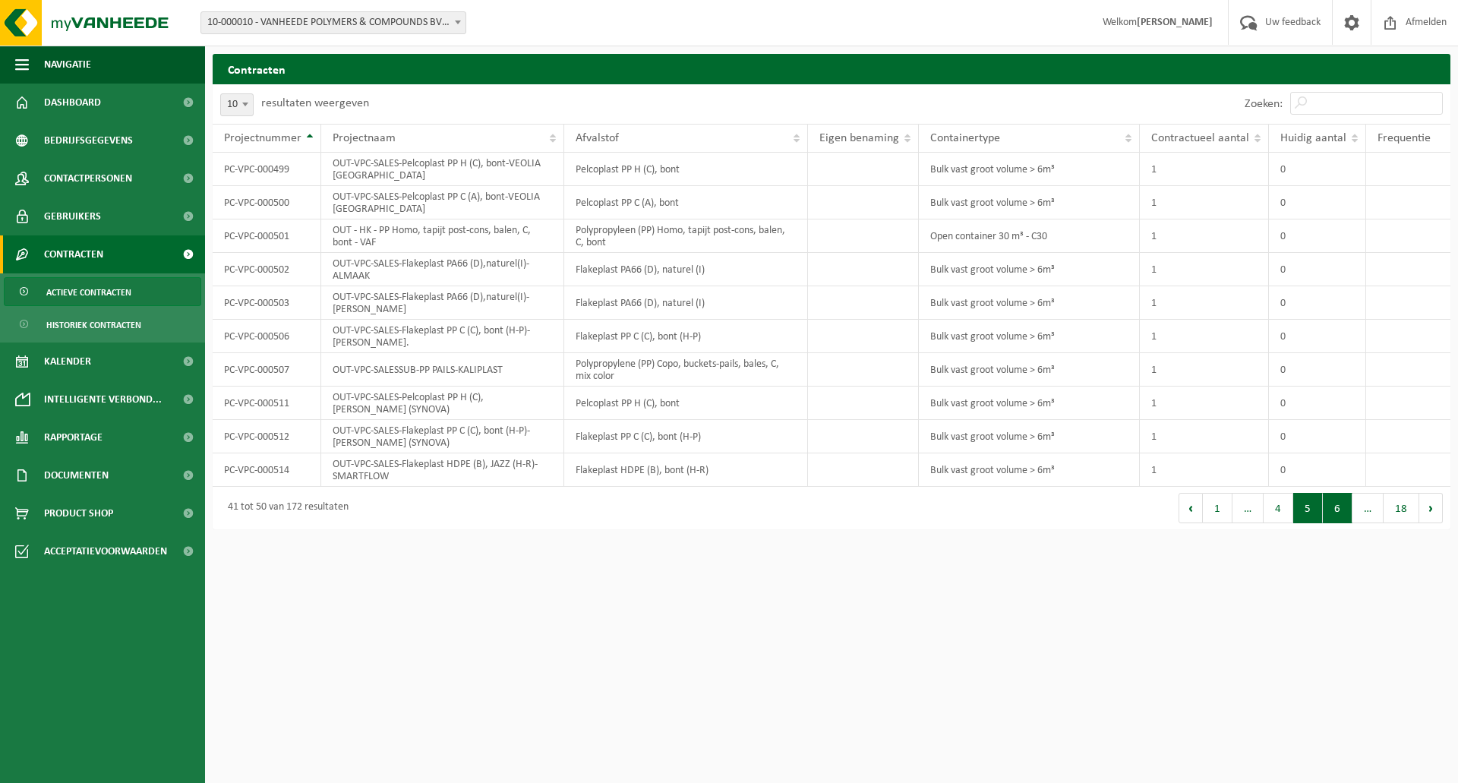
click at [1327, 500] on button "6" at bounding box center [1338, 508] width 30 height 30
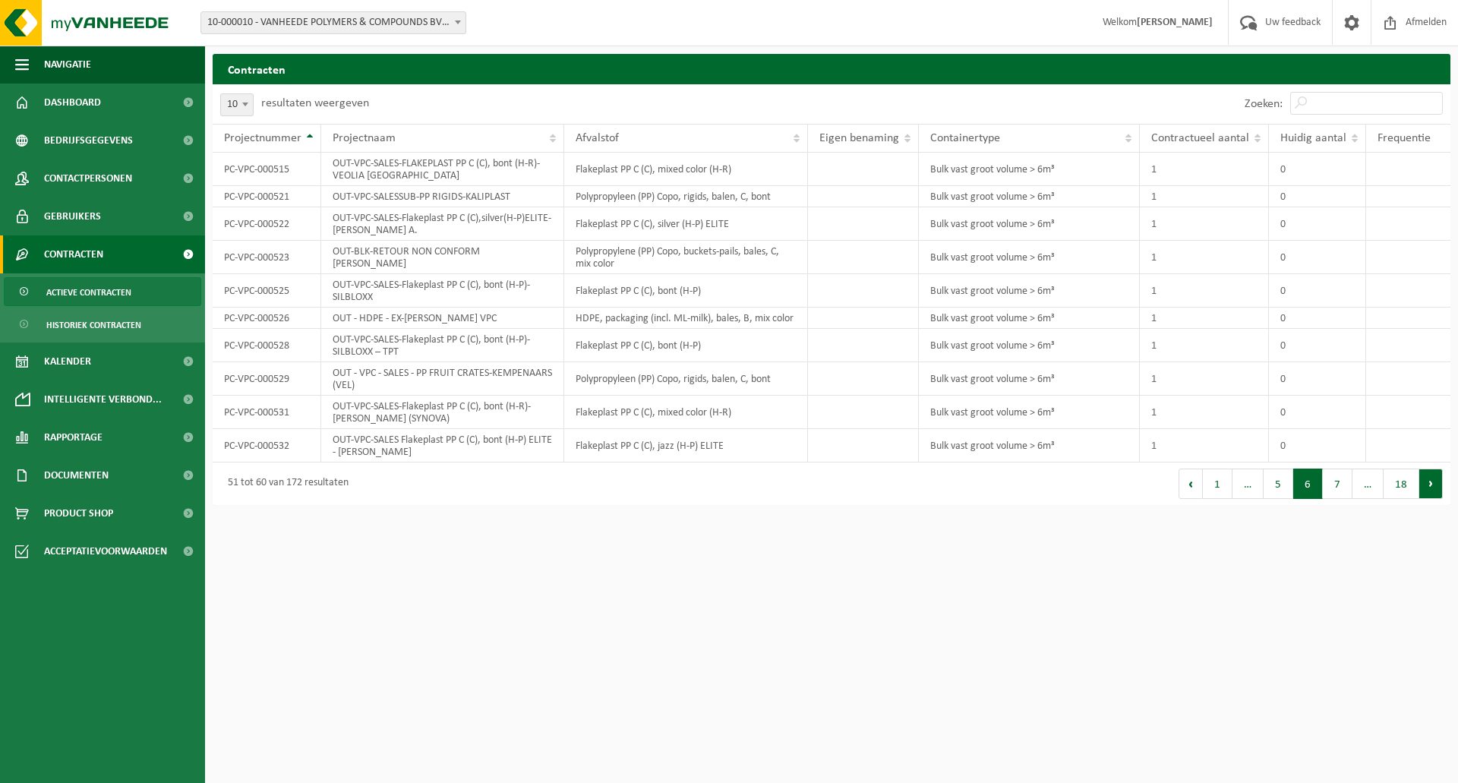
click at [1429, 481] on button "Volgende" at bounding box center [1431, 484] width 24 height 30
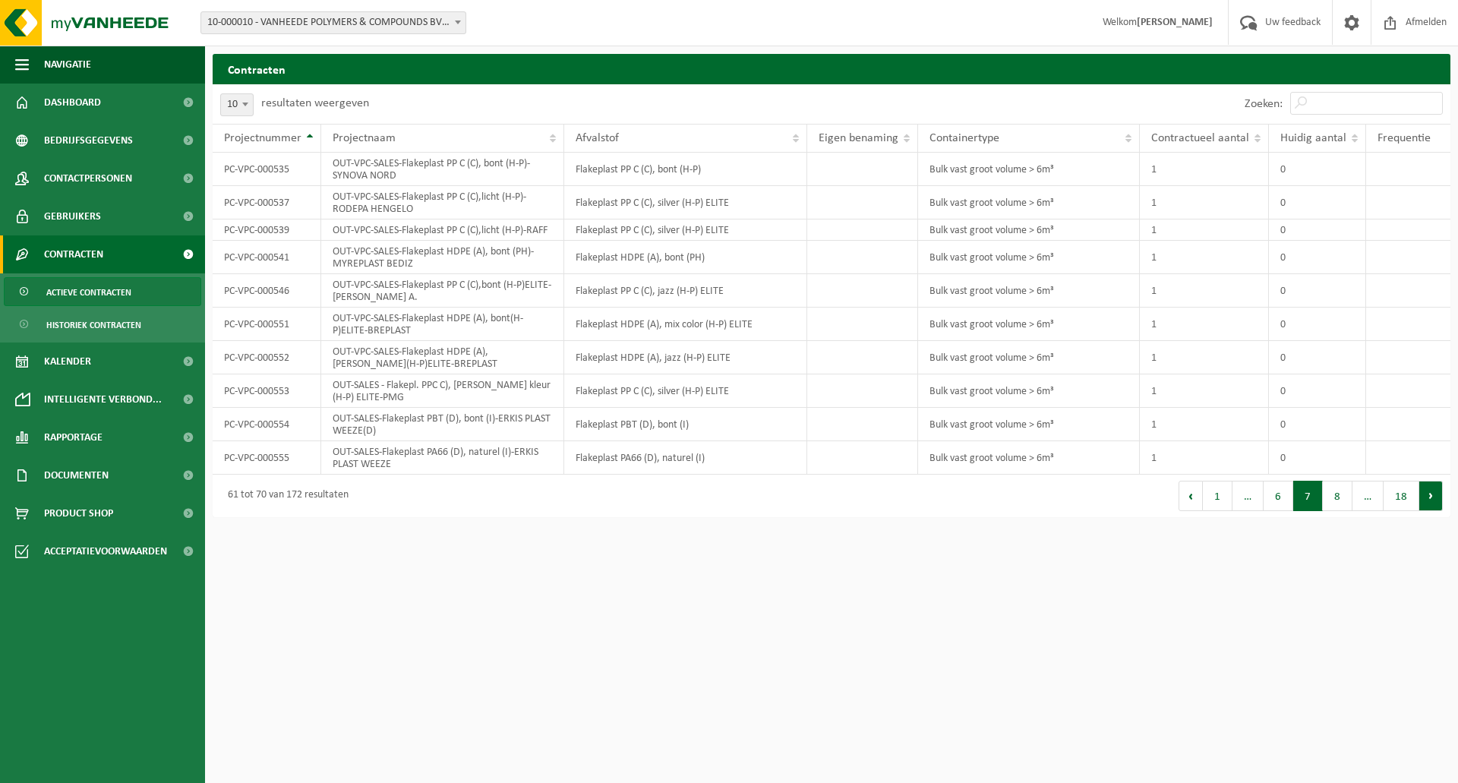
click at [1437, 491] on button "Volgende" at bounding box center [1431, 496] width 24 height 30
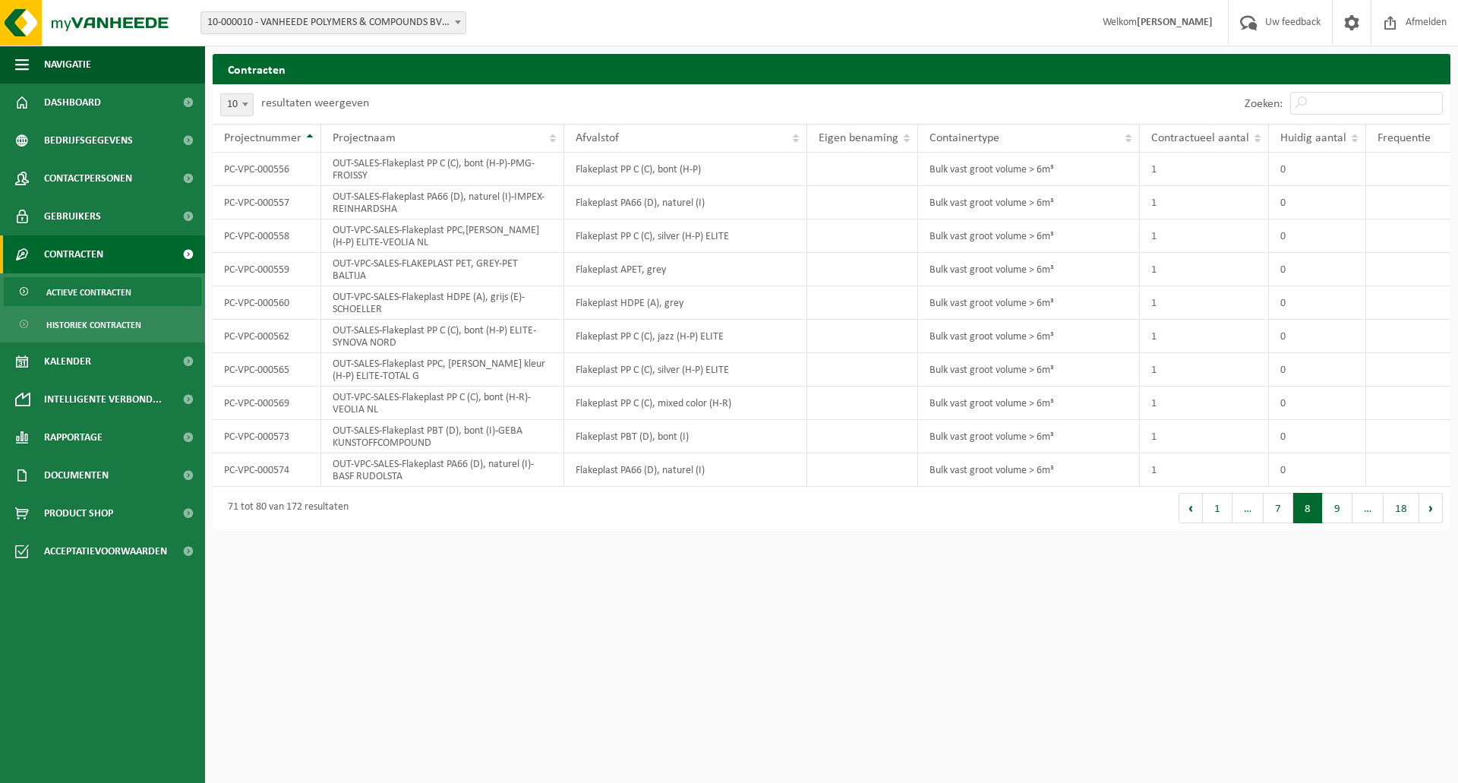
click at [1437, 491] on div "Eerste Vorige 1 … 7 8 9 … 18 Volgende Laatste" at bounding box center [1141, 508] width 619 height 43
click at [1435, 503] on button "Volgende" at bounding box center [1431, 508] width 24 height 30
click at [1435, 506] on button "Volgende" at bounding box center [1431, 508] width 24 height 30
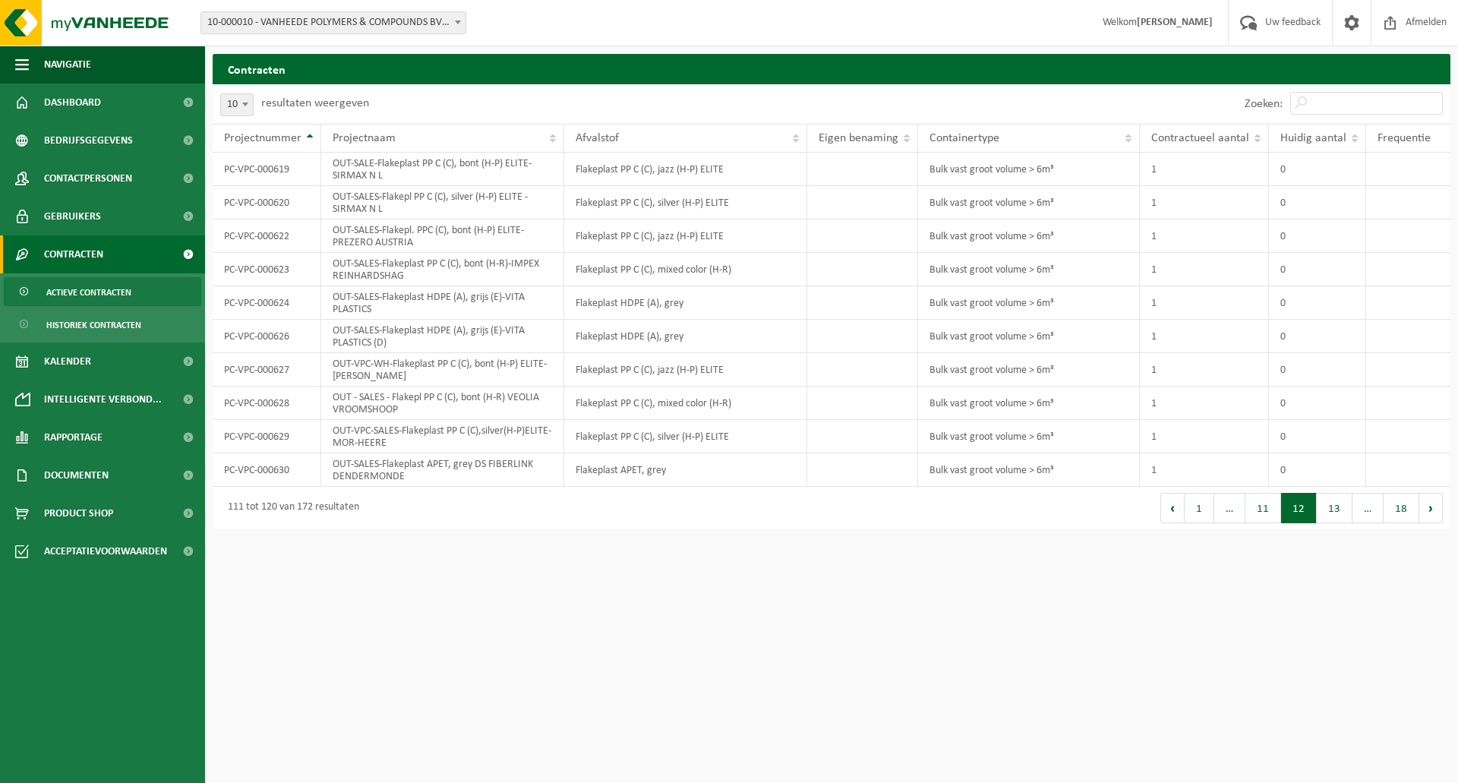
click at [1435, 506] on button "Volgende" at bounding box center [1431, 508] width 24 height 30
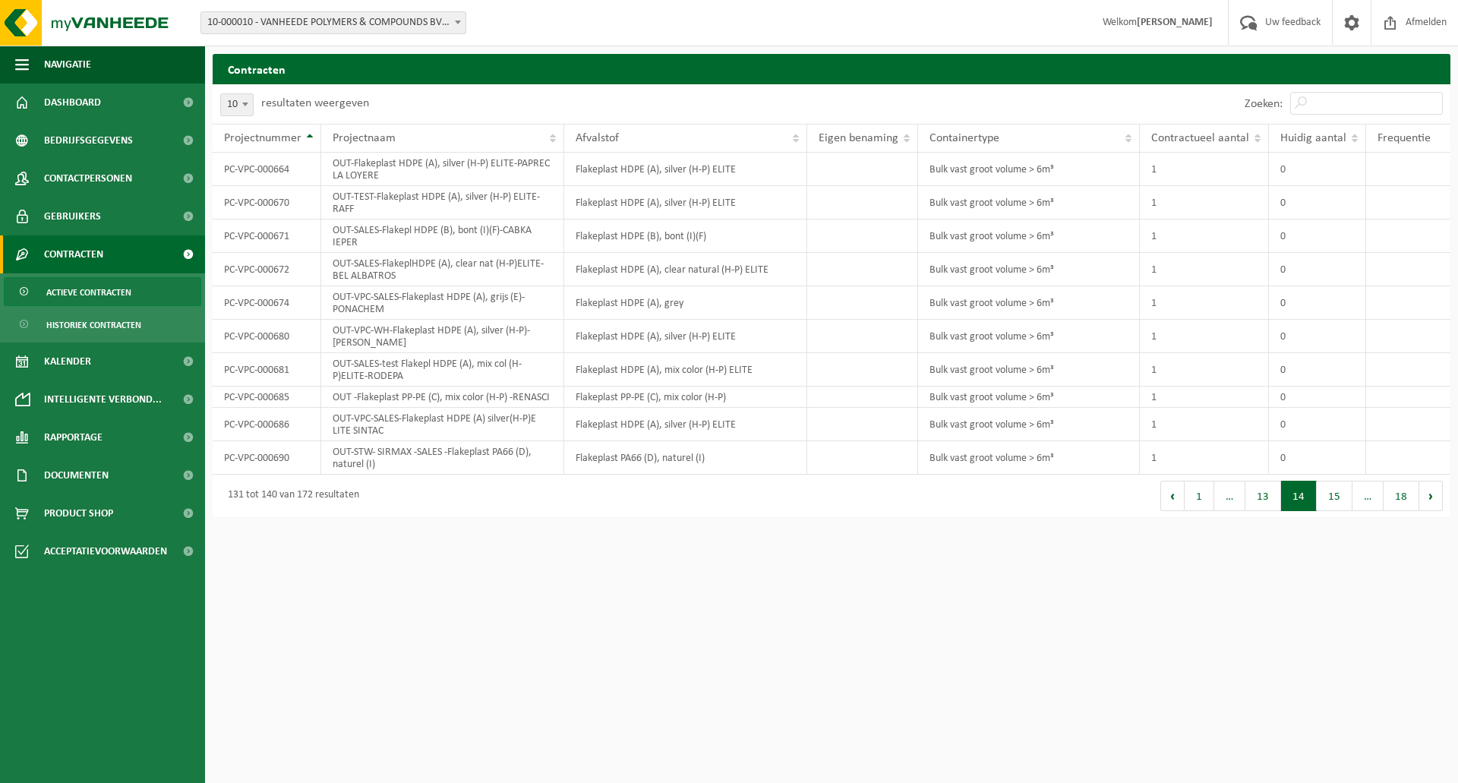
click at [1435, 506] on button "Volgende" at bounding box center [1431, 496] width 24 height 30
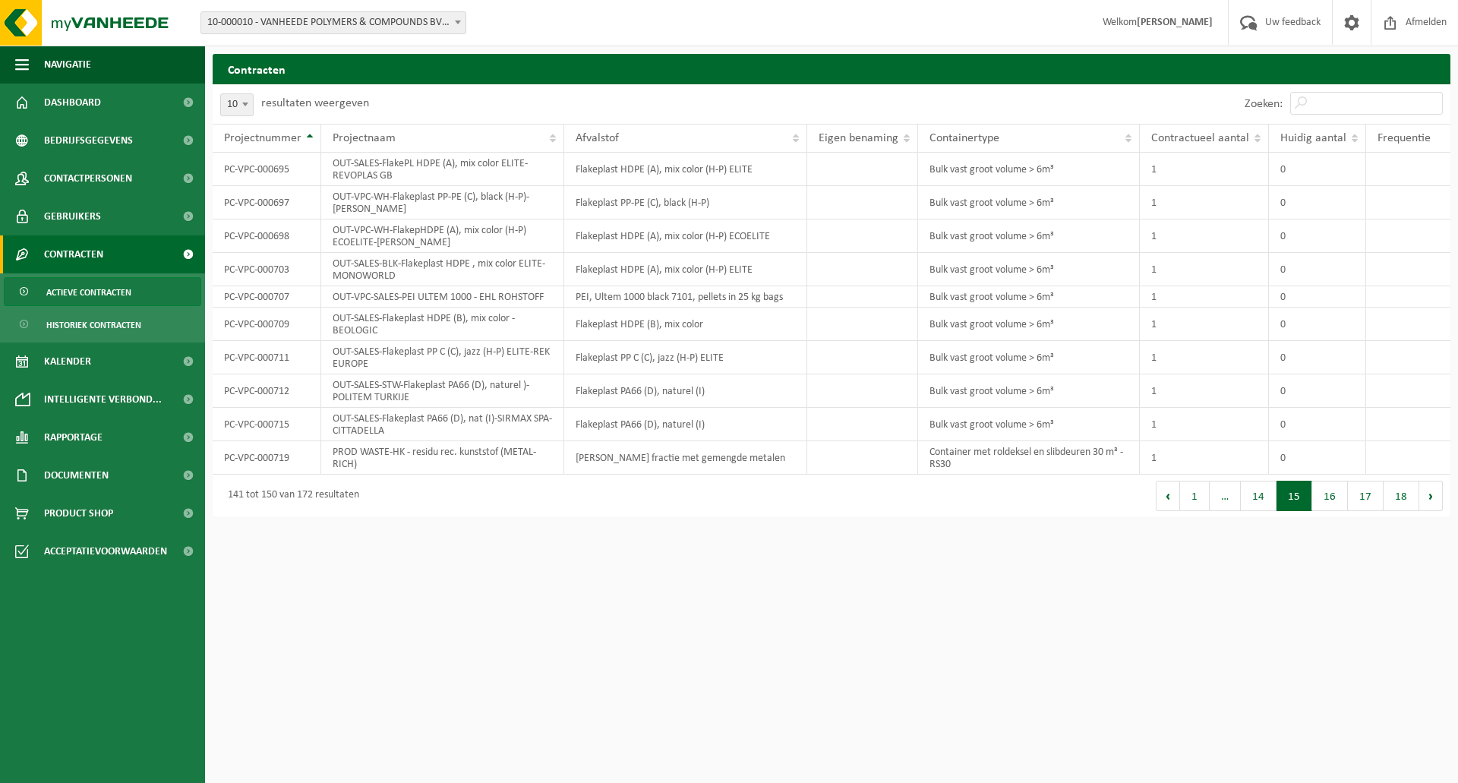
click at [1435, 506] on button "Volgende" at bounding box center [1431, 496] width 24 height 30
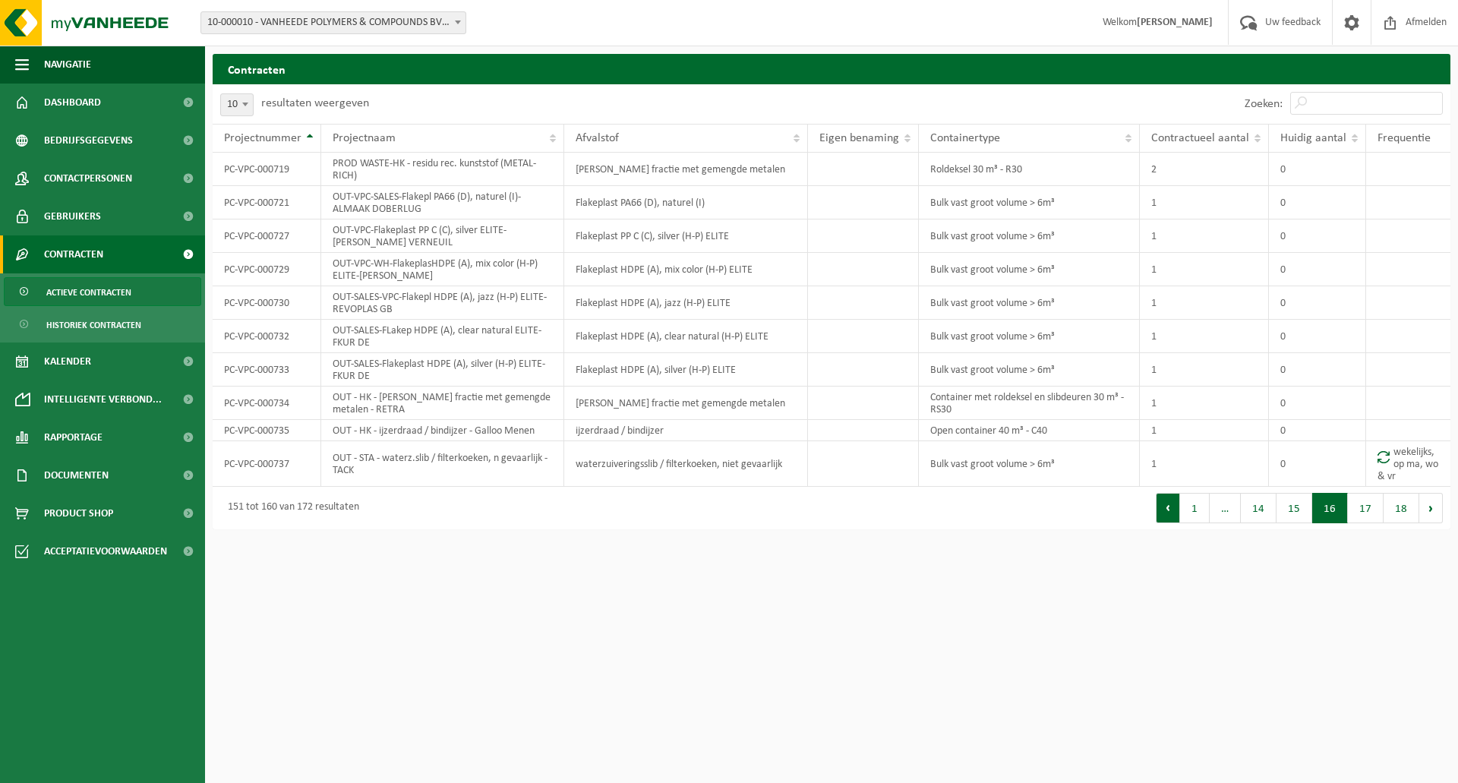
click at [1173, 514] on button "Vorige" at bounding box center [1168, 508] width 24 height 30
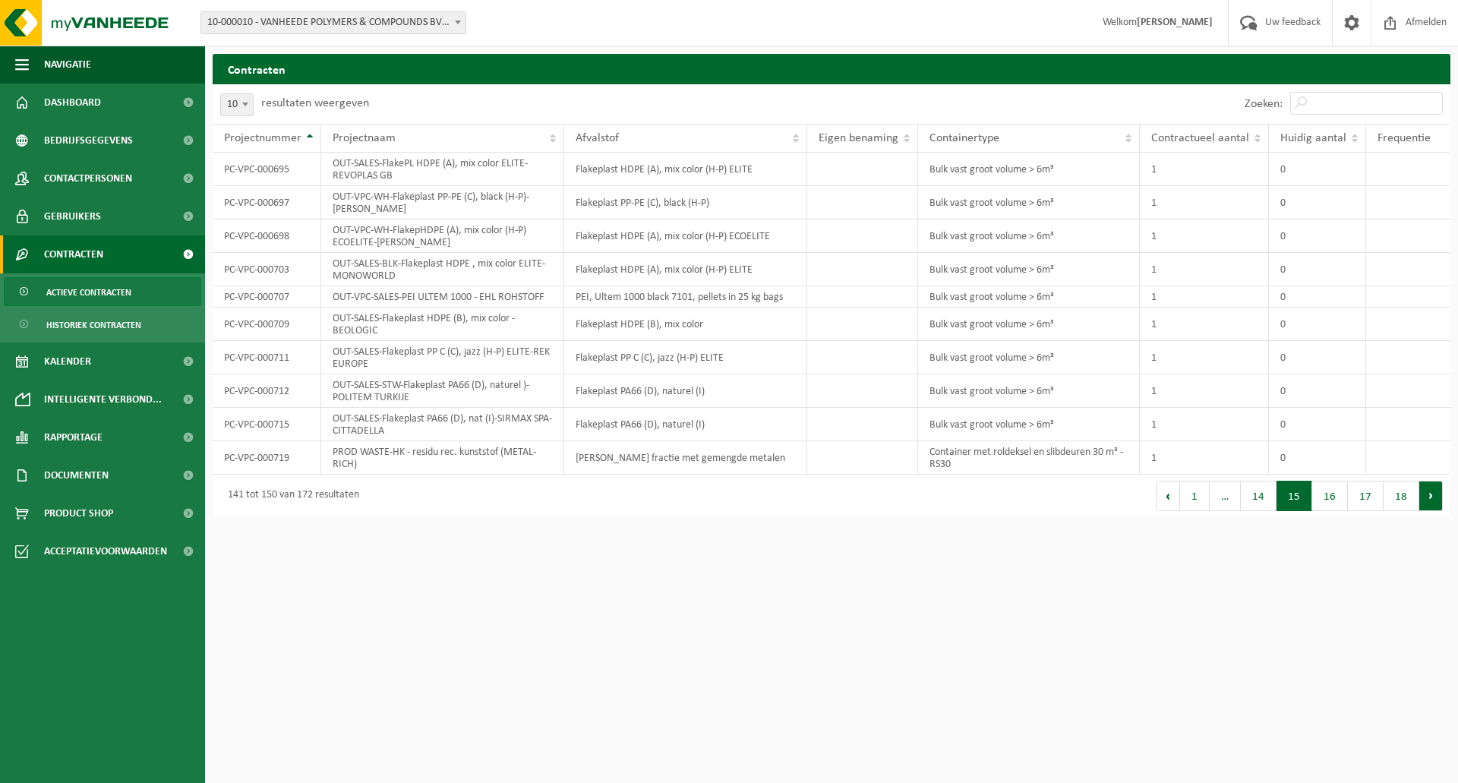
click at [1426, 496] on button "Volgende" at bounding box center [1431, 496] width 24 height 30
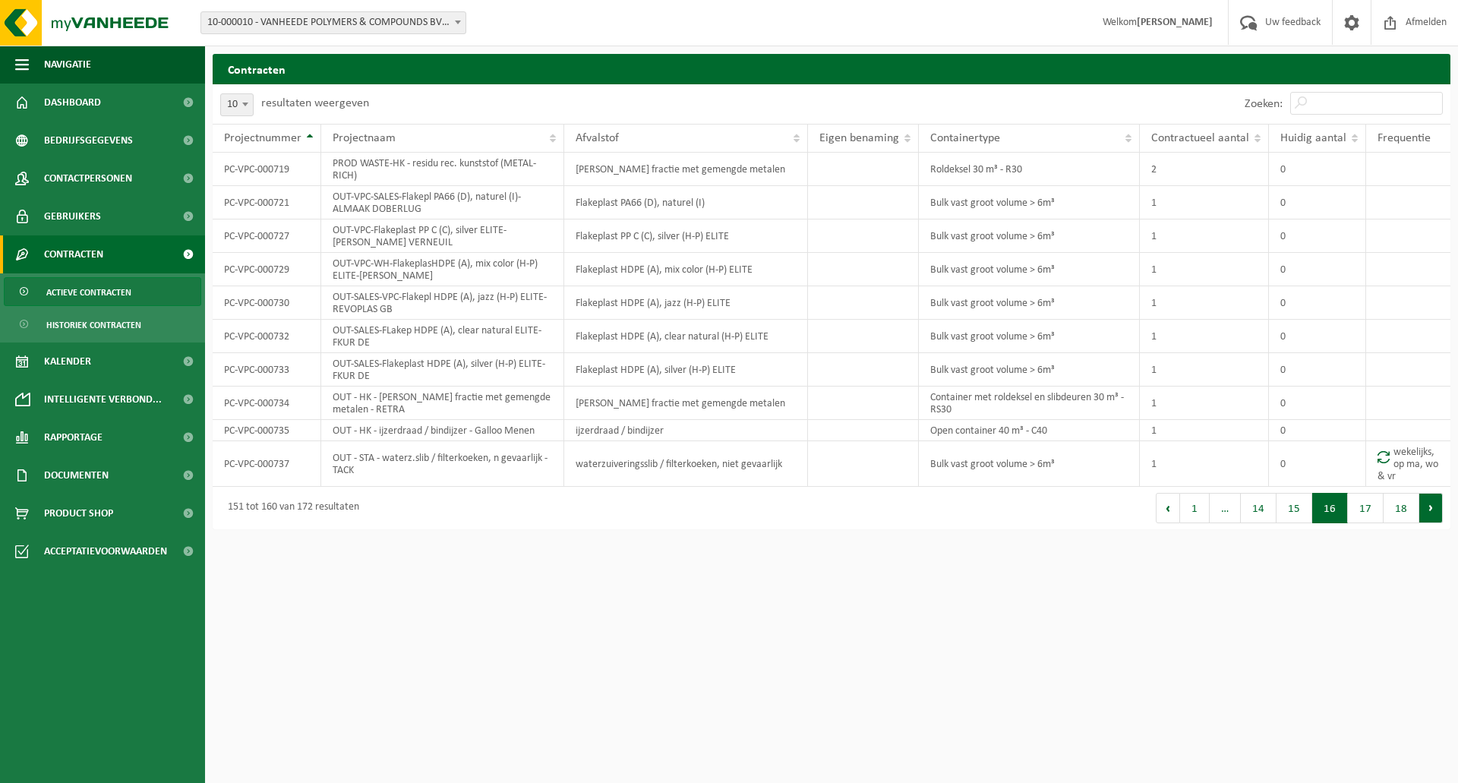
click at [1434, 508] on button "Volgende" at bounding box center [1431, 508] width 24 height 30
